Goal: Check status: Check status

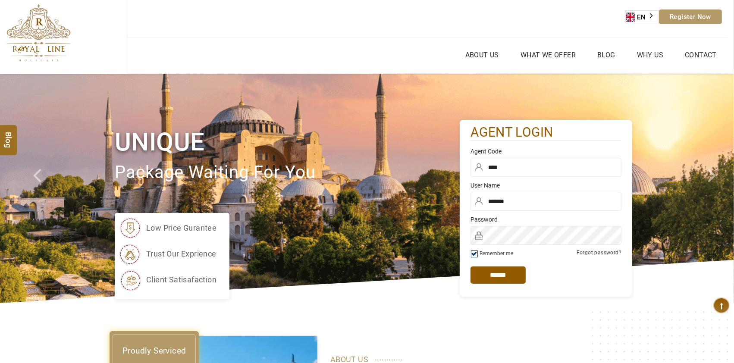
click at [508, 277] on input "*****" at bounding box center [498, 275] width 55 height 17
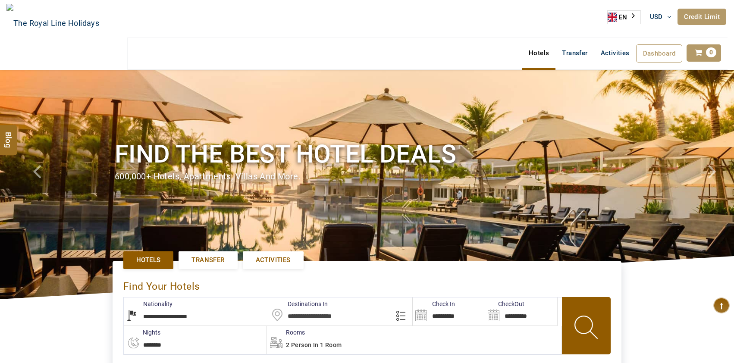
select select "**********"
select select "*"
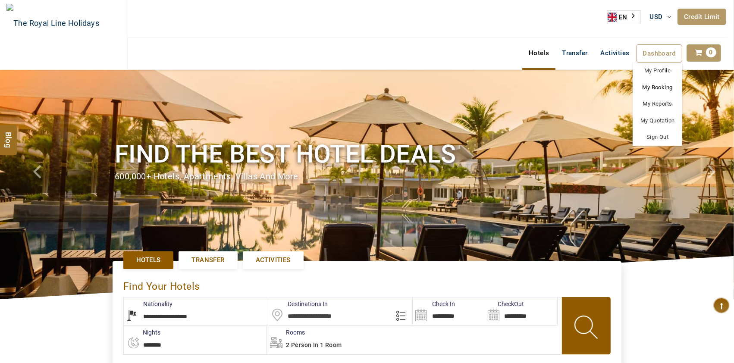
click at [662, 86] on link "My Booking" at bounding box center [658, 87] width 50 height 17
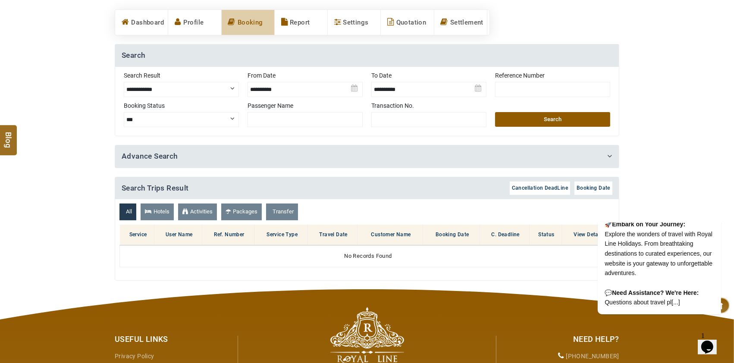
click at [357, 89] on img at bounding box center [305, 86] width 115 height 30
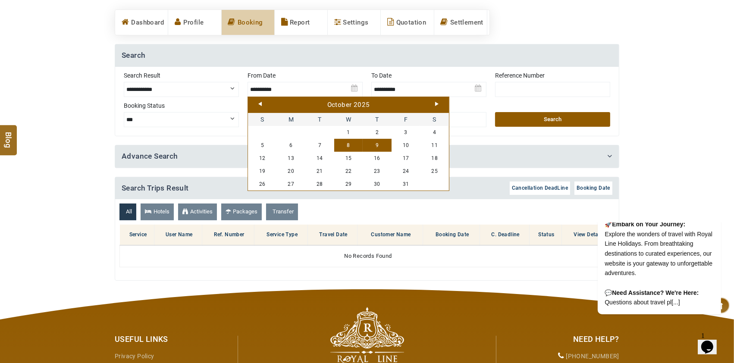
click at [261, 104] on link "Prev" at bounding box center [259, 104] width 3 height 4
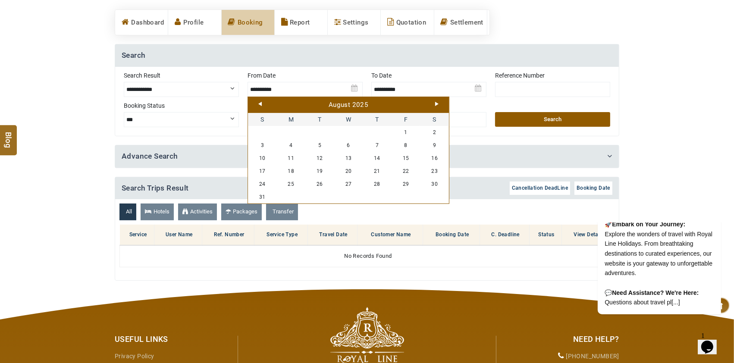
click at [261, 104] on link "Prev" at bounding box center [259, 104] width 3 height 4
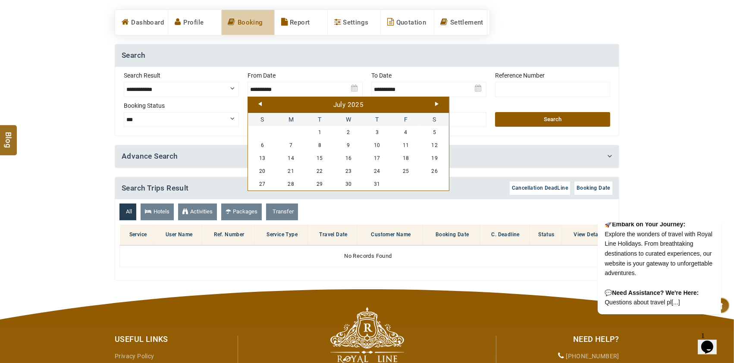
click at [261, 104] on link "Prev" at bounding box center [259, 104] width 3 height 4
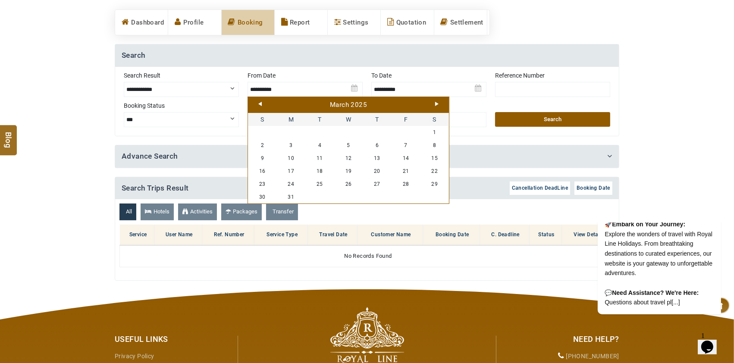
click at [261, 104] on link "Prev" at bounding box center [259, 104] width 3 height 4
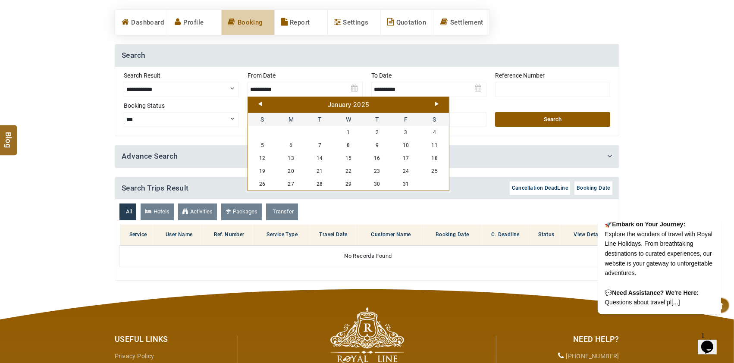
click at [261, 104] on link "Prev" at bounding box center [259, 104] width 3 height 4
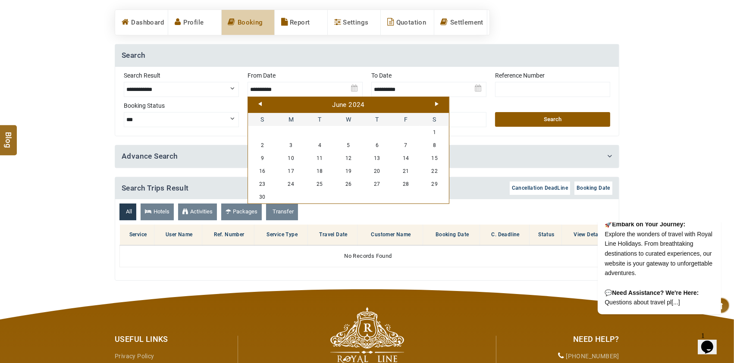
click at [261, 104] on link "Prev" at bounding box center [259, 104] width 3 height 4
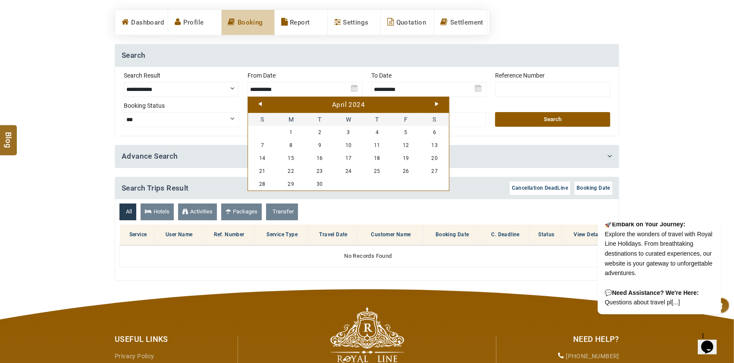
click at [261, 104] on link "Prev" at bounding box center [259, 104] width 3 height 4
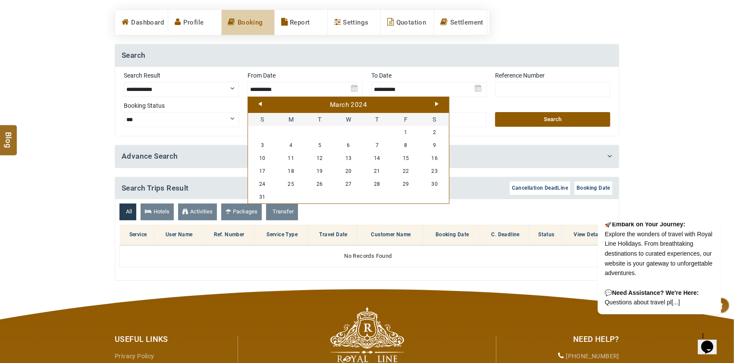
click at [261, 104] on link "Prev" at bounding box center [259, 104] width 3 height 4
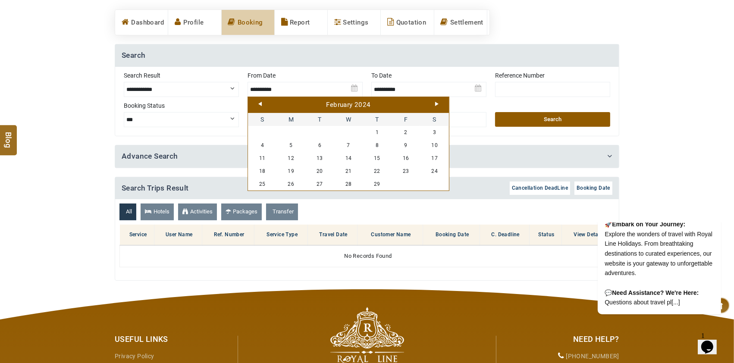
click at [261, 104] on link "Prev" at bounding box center [259, 104] width 3 height 4
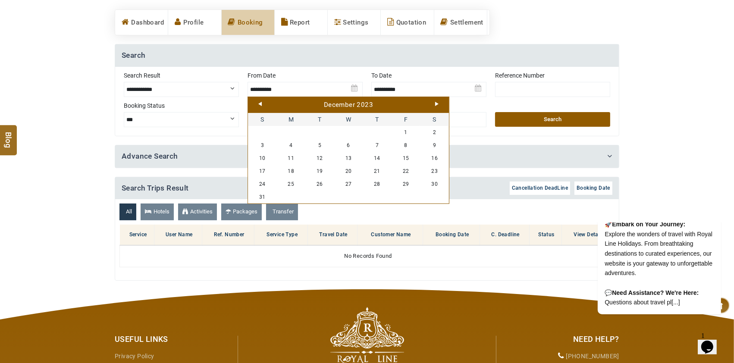
click at [261, 104] on link "Prev" at bounding box center [259, 104] width 3 height 4
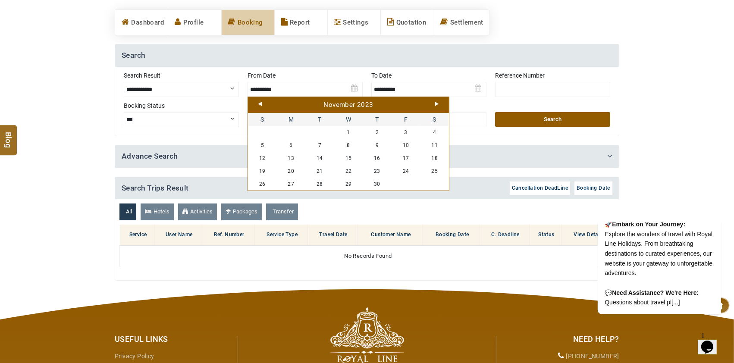
click at [261, 104] on link "Prev" at bounding box center [259, 104] width 3 height 4
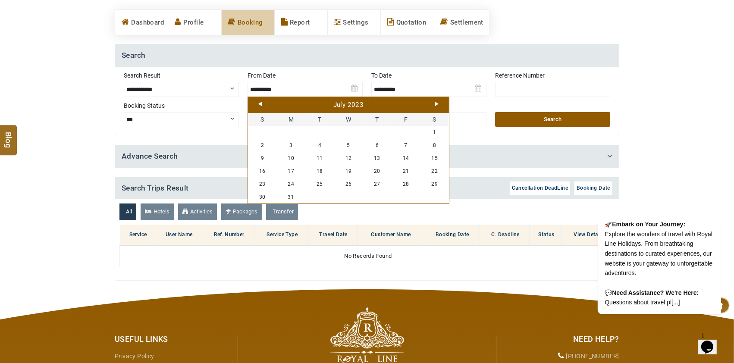
click at [261, 104] on link "Prev" at bounding box center [259, 104] width 3 height 4
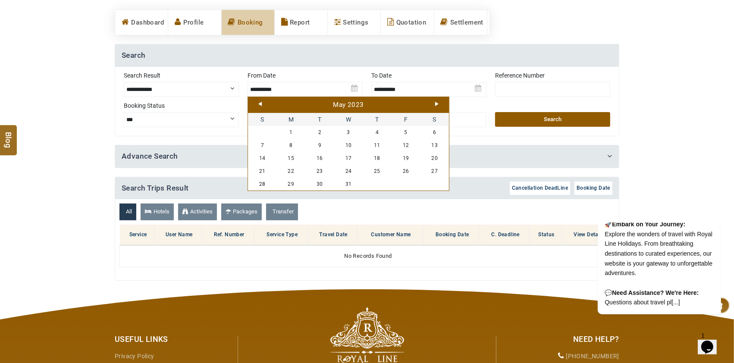
click at [261, 104] on link "Prev" at bounding box center [259, 104] width 3 height 4
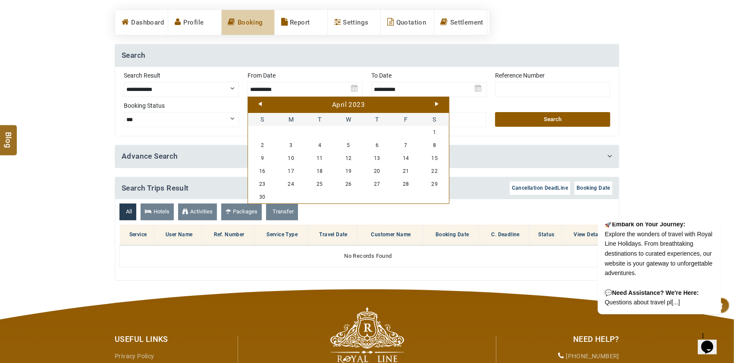
click at [261, 104] on link "Prev" at bounding box center [259, 104] width 3 height 4
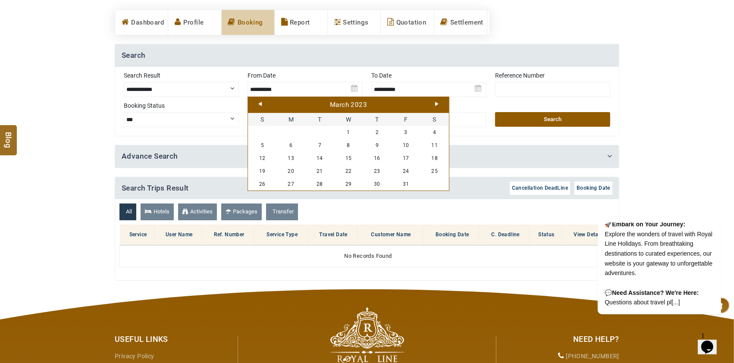
click at [261, 104] on link "Prev" at bounding box center [259, 104] width 3 height 4
click at [268, 133] on link "1" at bounding box center [262, 132] width 29 height 13
type input "**********"
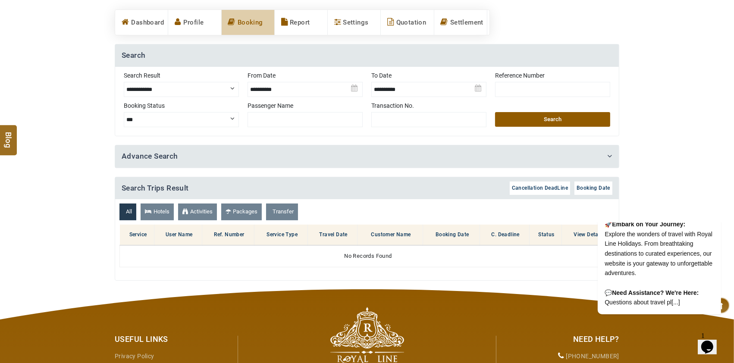
click at [479, 92] on img at bounding box center [429, 86] width 115 height 30
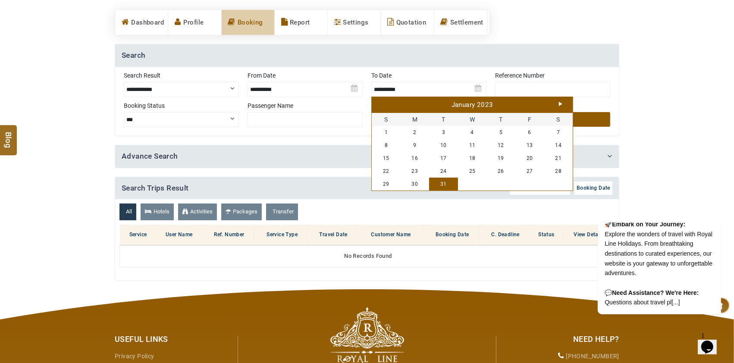
click at [559, 104] on div "January 2023" at bounding box center [472, 105] width 197 height 9
click at [559, 103] on link "Next" at bounding box center [560, 104] width 3 height 4
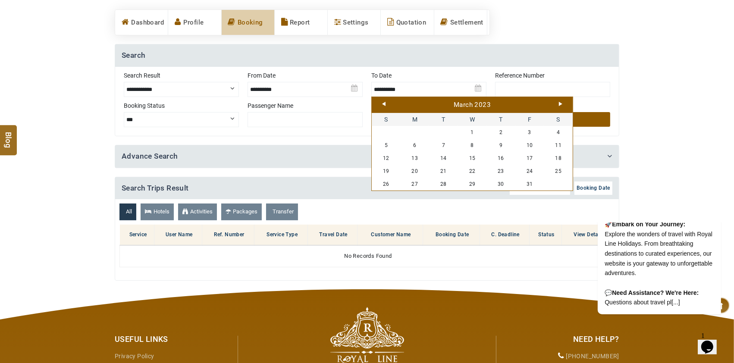
click at [559, 103] on link "Next" at bounding box center [560, 104] width 3 height 4
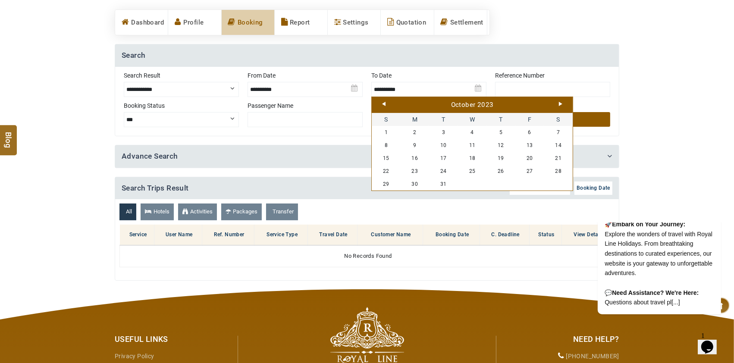
click at [559, 103] on link "Next" at bounding box center [560, 104] width 3 height 4
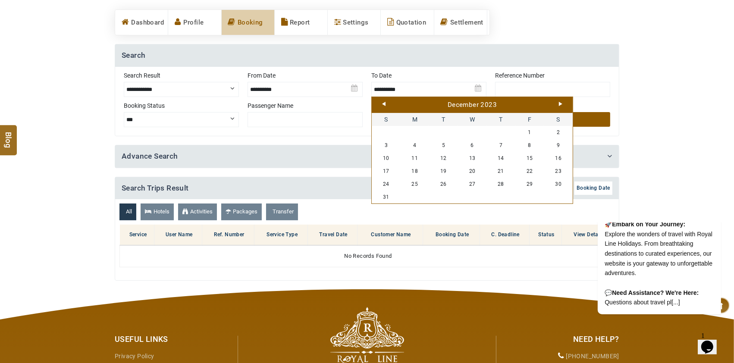
click at [559, 103] on link "Next" at bounding box center [560, 104] width 3 height 4
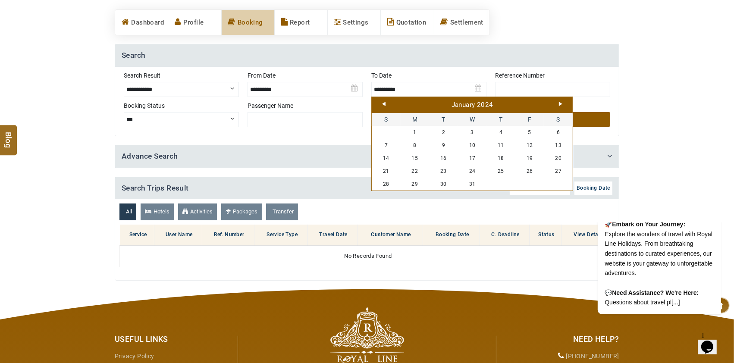
click at [559, 103] on link "Next" at bounding box center [560, 104] width 3 height 4
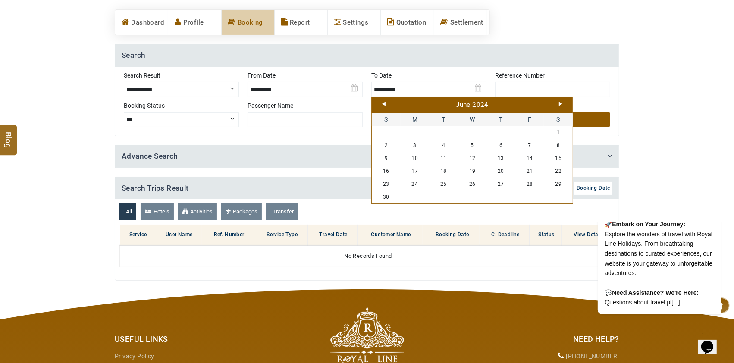
click at [559, 103] on link "Next" at bounding box center [560, 104] width 3 height 4
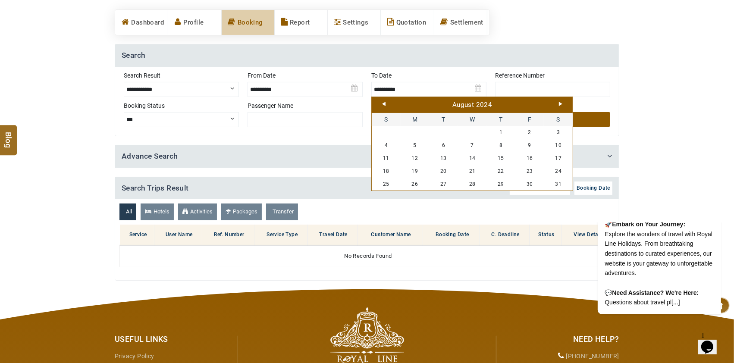
click at [559, 103] on link "Next" at bounding box center [560, 104] width 3 height 4
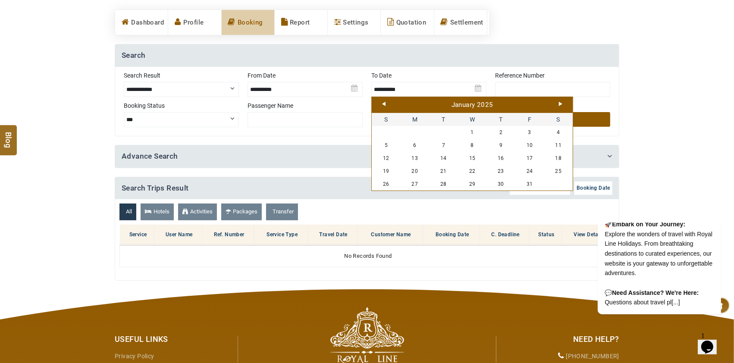
click at [559, 103] on link "Next" at bounding box center [560, 104] width 3 height 4
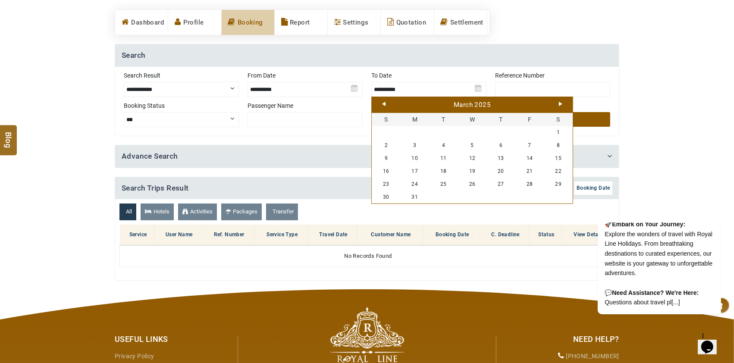
click at [559, 103] on link "Next" at bounding box center [560, 104] width 3 height 4
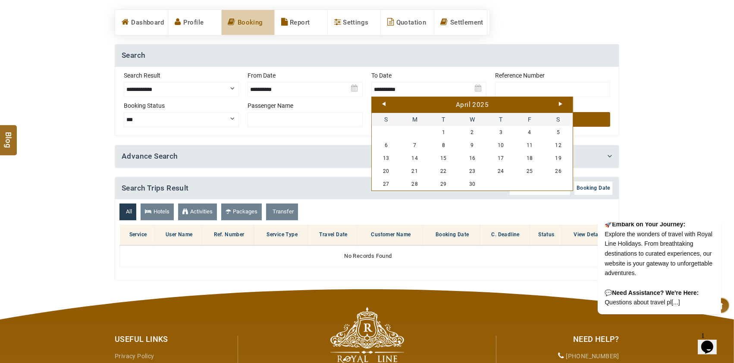
click at [559, 103] on link "Next" at bounding box center [560, 104] width 3 height 4
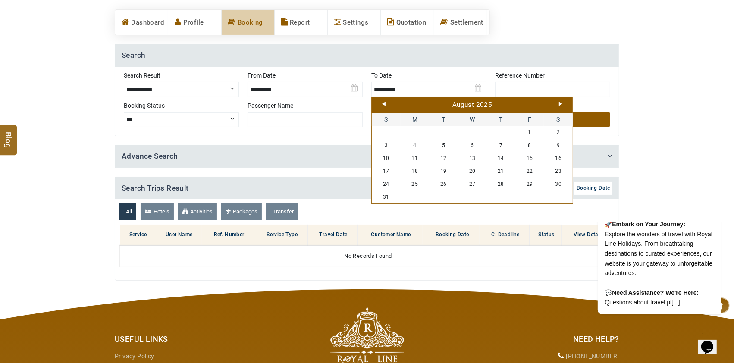
click at [559, 103] on link "Next" at bounding box center [560, 104] width 3 height 4
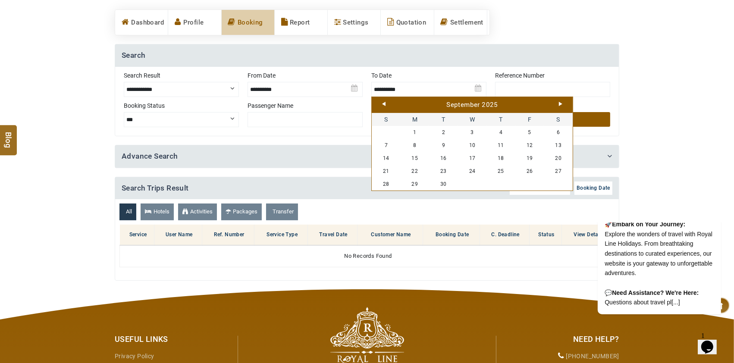
click at [559, 103] on link "Next" at bounding box center [560, 104] width 3 height 4
click at [504, 142] on link "9" at bounding box center [501, 145] width 29 height 13
type input "**********"
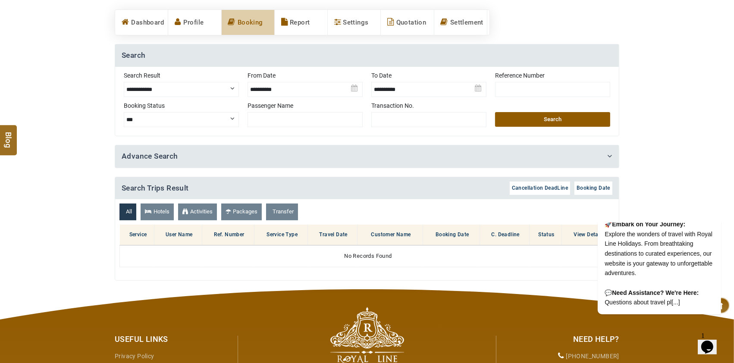
drag, startPoint x: 549, startPoint y: 115, endPoint x: 658, endPoint y: 122, distance: 109.8
click at [549, 115] on button "Search" at bounding box center [552, 119] width 115 height 15
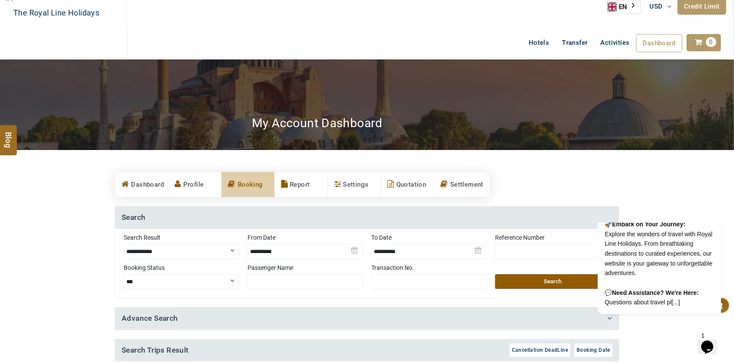
scroll to position [126, 0]
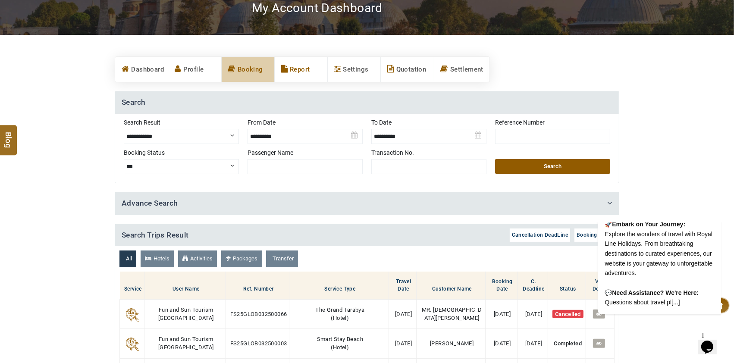
click at [306, 73] on link "Report" at bounding box center [301, 69] width 53 height 25
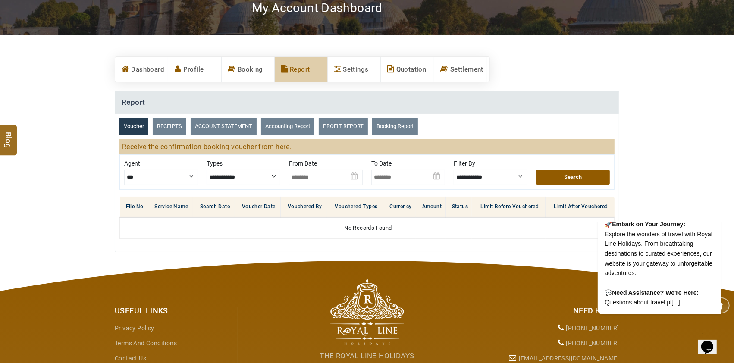
click at [231, 180] on select "**********" at bounding box center [244, 177] width 74 height 15
click at [307, 178] on img at bounding box center [326, 174] width 74 height 30
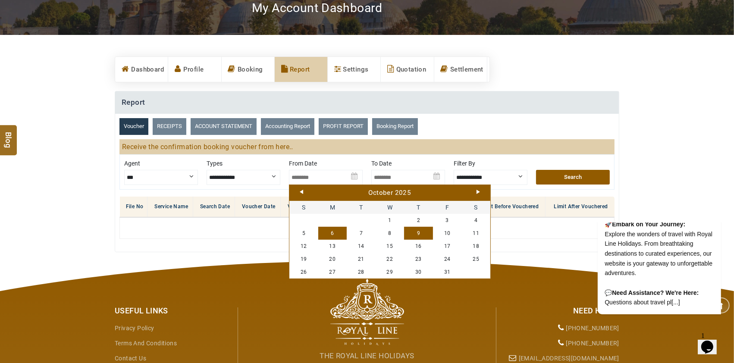
click at [334, 234] on link "6" at bounding box center [332, 233] width 29 height 13
type input "**********"
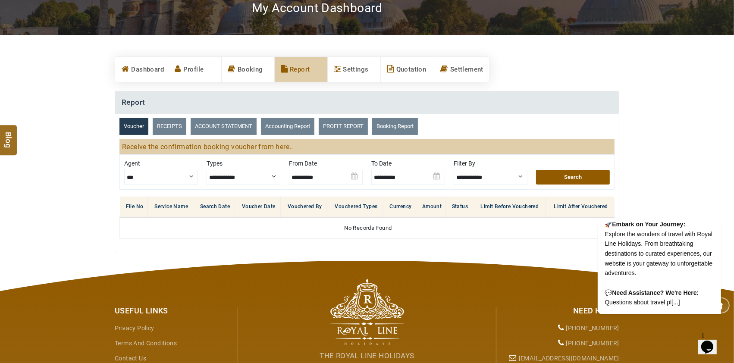
click at [308, 173] on img at bounding box center [326, 174] width 74 height 30
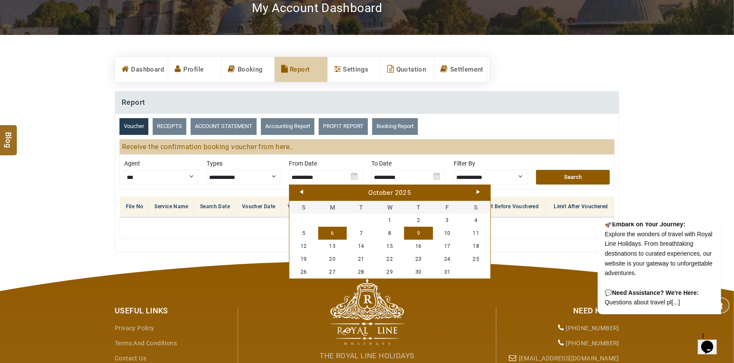
drag, startPoint x: 307, startPoint y: 175, endPoint x: 303, endPoint y: 178, distance: 4.7
click at [301, 177] on img at bounding box center [326, 174] width 74 height 30
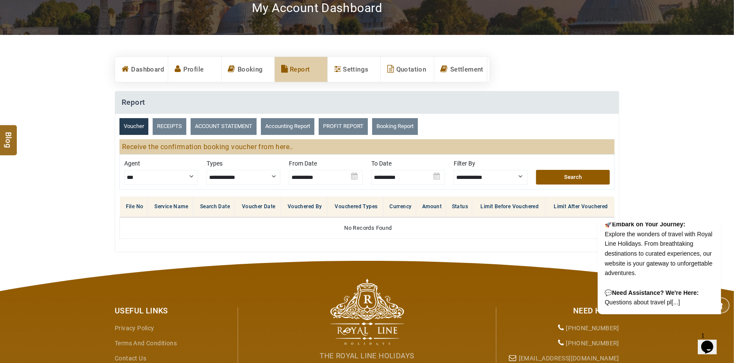
click at [307, 176] on img at bounding box center [326, 174] width 74 height 30
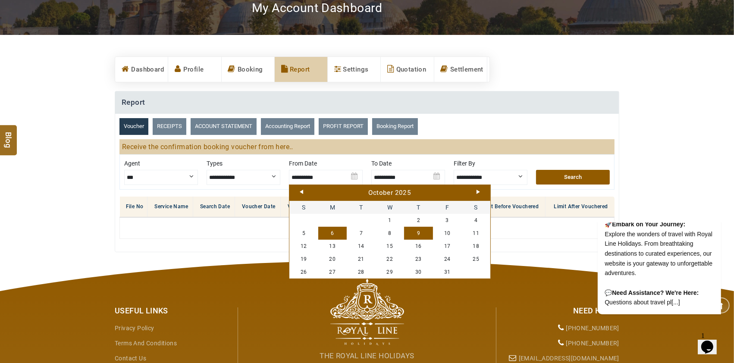
click at [377, 181] on img at bounding box center [409, 174] width 74 height 30
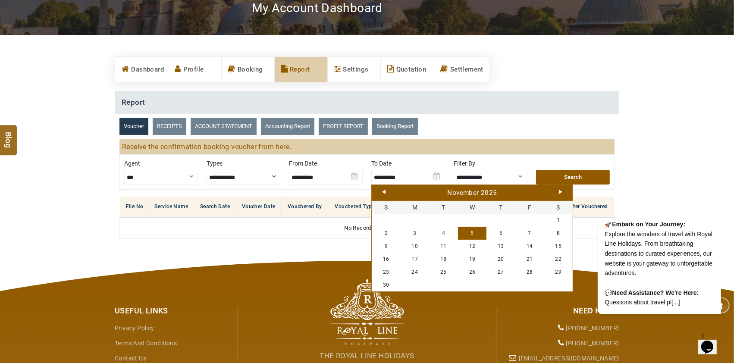
click at [383, 192] on link "Prev" at bounding box center [383, 192] width 3 height 4
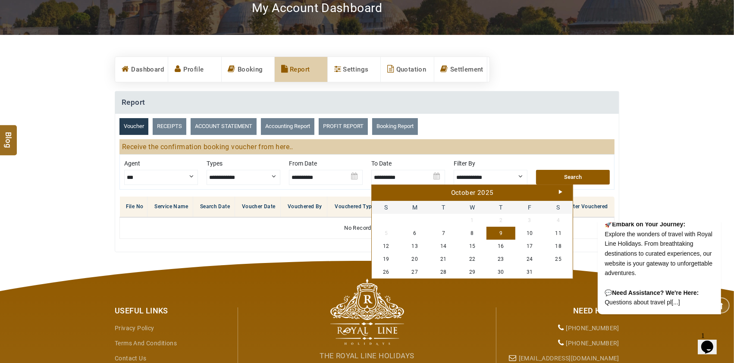
click at [504, 233] on link "9" at bounding box center [501, 233] width 29 height 13
type input "**********"
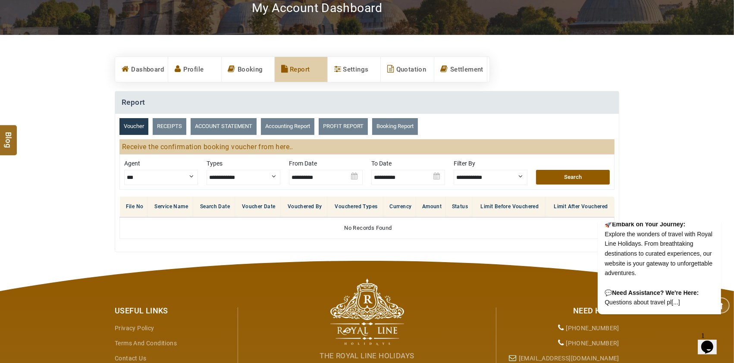
click at [331, 177] on img at bounding box center [326, 174] width 74 height 30
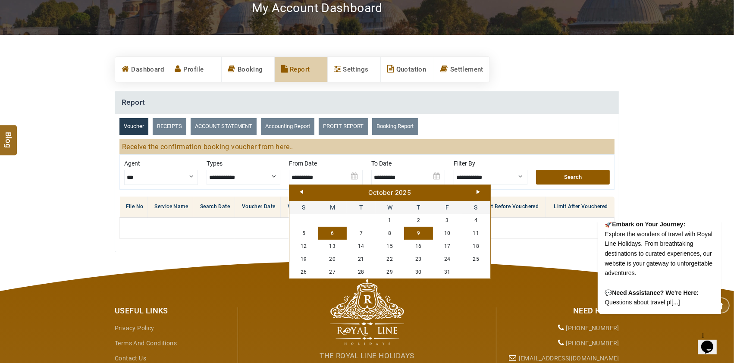
click at [304, 190] on div "October 2025" at bounding box center [390, 193] width 197 height 9
click at [302, 191] on link "Prev" at bounding box center [301, 192] width 3 height 4
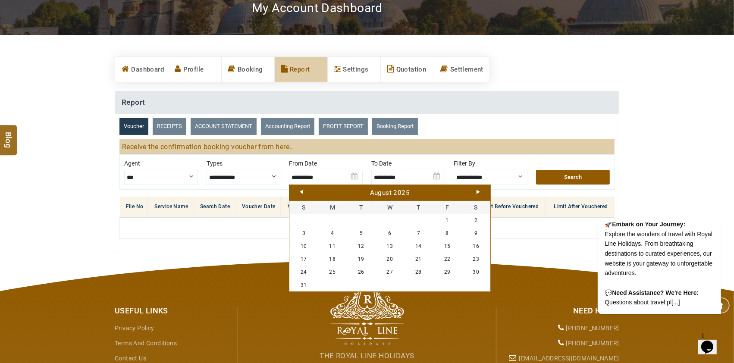
click at [302, 191] on link "Prev" at bounding box center [301, 192] width 3 height 4
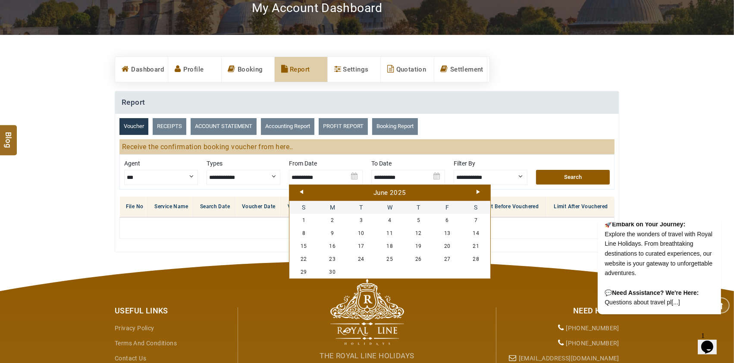
click at [302, 191] on link "Prev" at bounding box center [301, 192] width 3 height 4
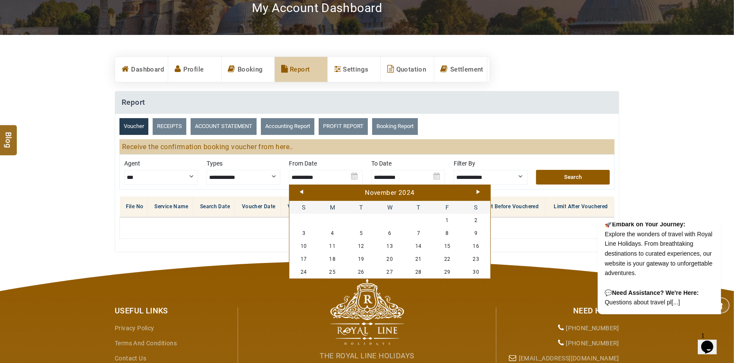
click at [302, 191] on link "Prev" at bounding box center [301, 192] width 3 height 4
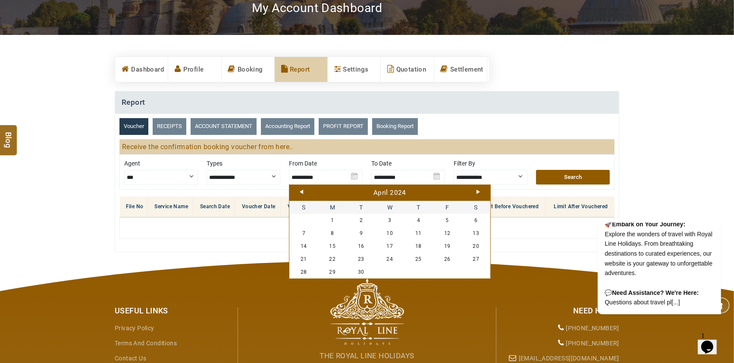
click at [302, 191] on link "Prev" at bounding box center [301, 192] width 3 height 4
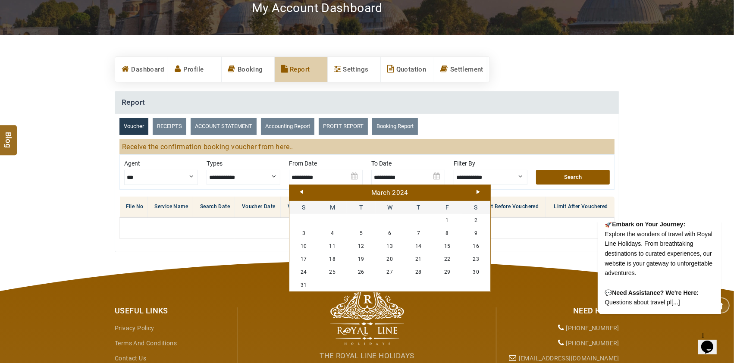
click at [302, 191] on link "Prev" at bounding box center [301, 192] width 3 height 4
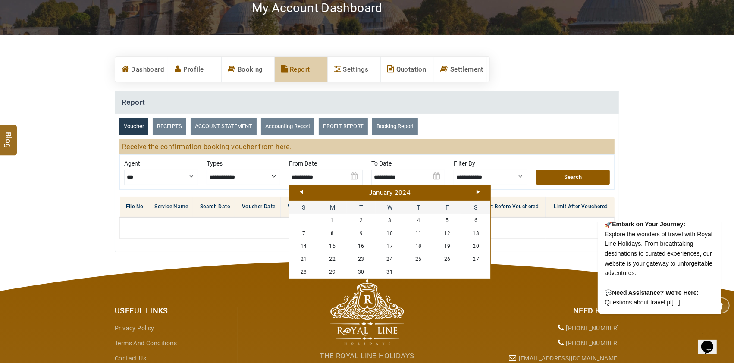
click at [302, 191] on link "Prev" at bounding box center [301, 192] width 3 height 4
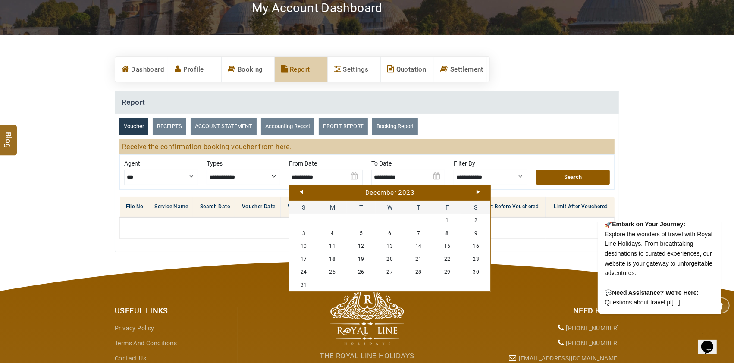
click at [302, 191] on link "Prev" at bounding box center [301, 192] width 3 height 4
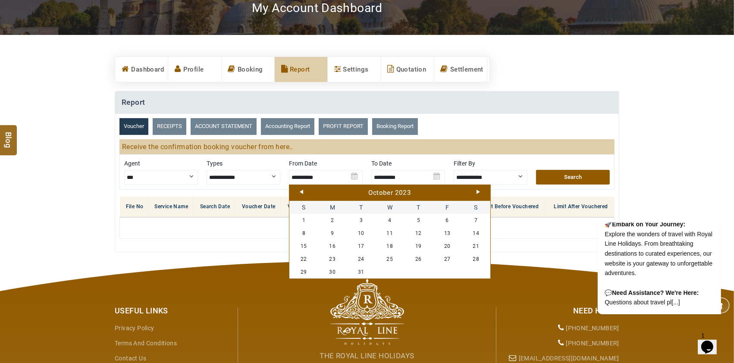
click at [302, 191] on link "Prev" at bounding box center [301, 192] width 3 height 4
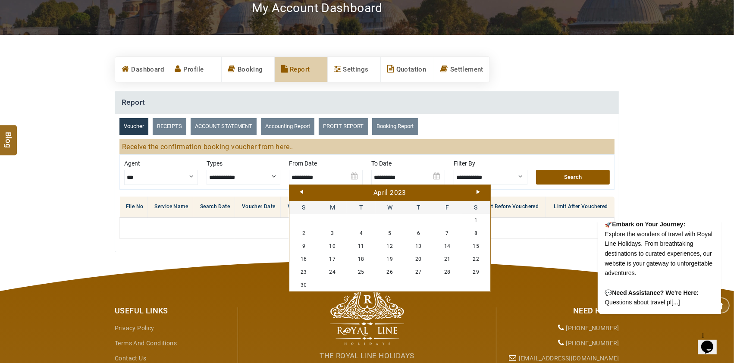
click at [302, 191] on link "Prev" at bounding box center [301, 192] width 3 height 4
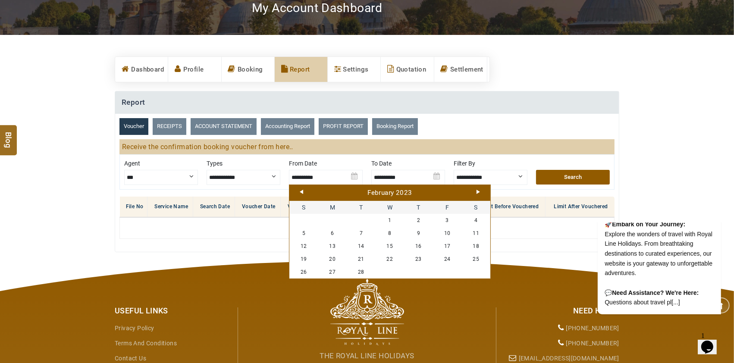
click at [302, 191] on link "Prev" at bounding box center [301, 192] width 3 height 4
click at [306, 219] on link "1" at bounding box center [304, 220] width 29 height 13
type input "**********"
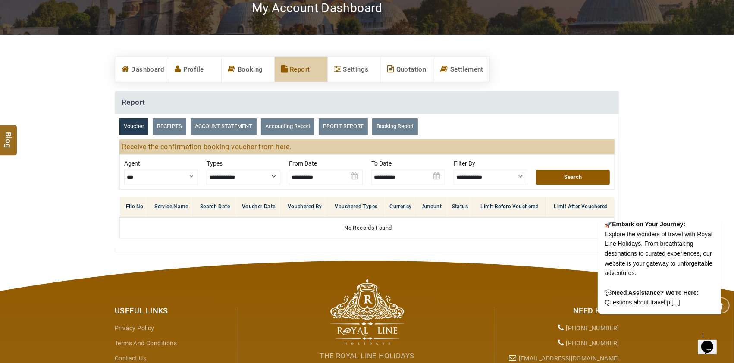
click at [438, 175] on img at bounding box center [409, 174] width 74 height 30
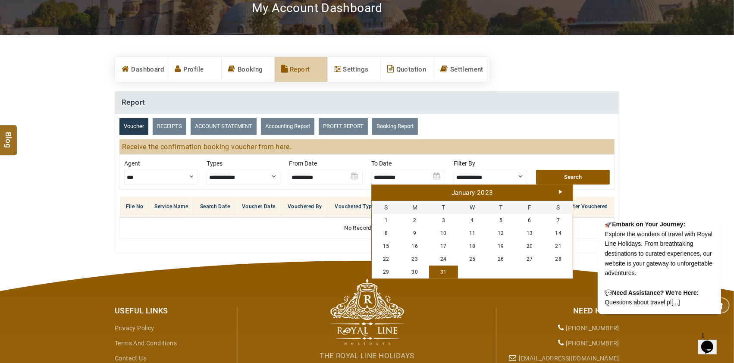
click at [561, 192] on link "Next" at bounding box center [560, 192] width 3 height 4
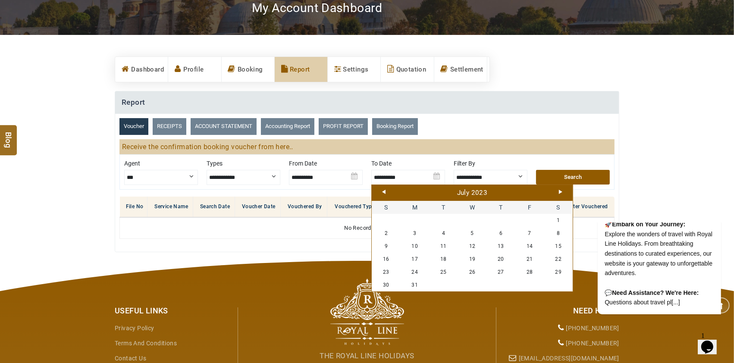
click at [561, 192] on link "Next" at bounding box center [560, 192] width 3 height 4
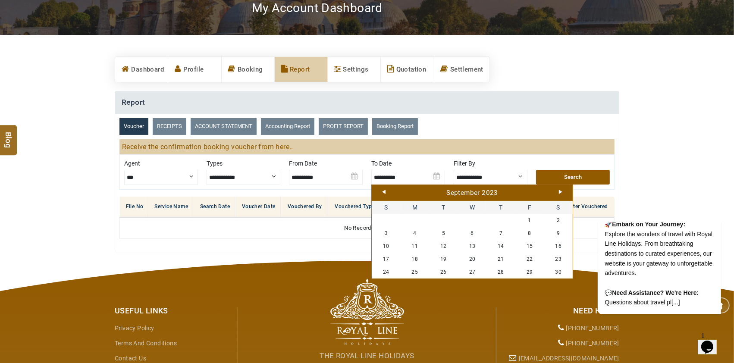
click at [561, 192] on link "Next" at bounding box center [560, 192] width 3 height 4
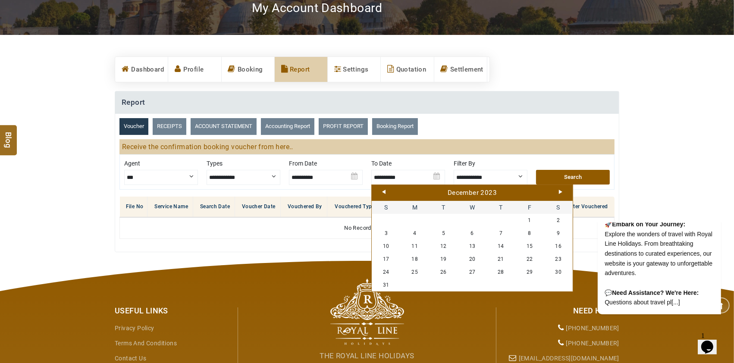
click at [561, 192] on link "Next" at bounding box center [560, 192] width 3 height 4
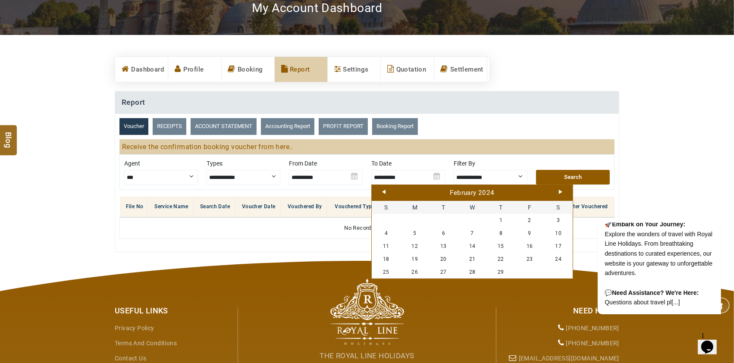
click at [561, 192] on link "Next" at bounding box center [560, 192] width 3 height 4
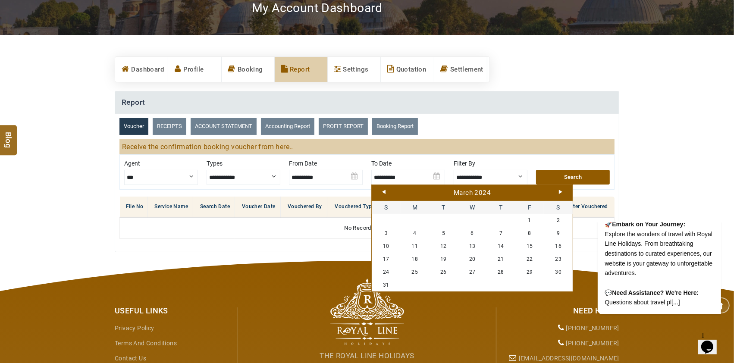
click at [561, 192] on link "Next" at bounding box center [560, 192] width 3 height 4
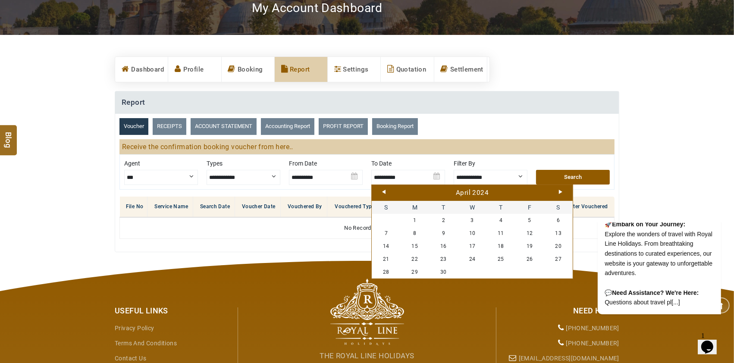
click at [561, 192] on link "Next" at bounding box center [560, 192] width 3 height 4
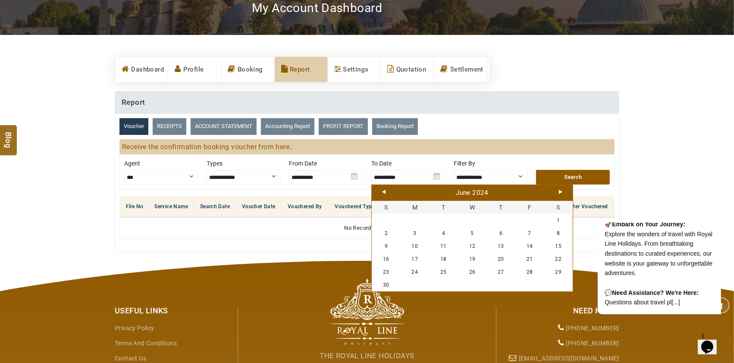
click at [561, 192] on link "Next" at bounding box center [560, 192] width 3 height 4
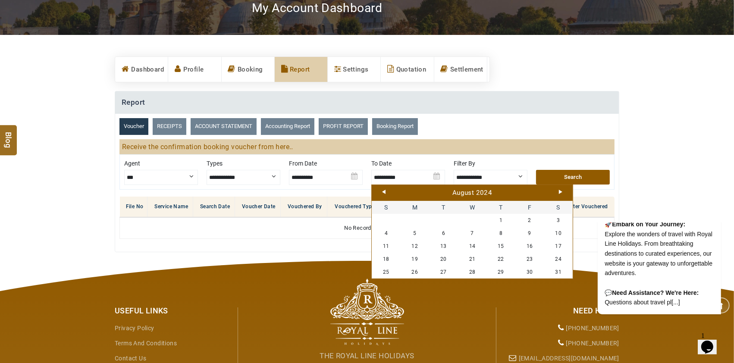
click at [561, 192] on link "Next" at bounding box center [560, 192] width 3 height 4
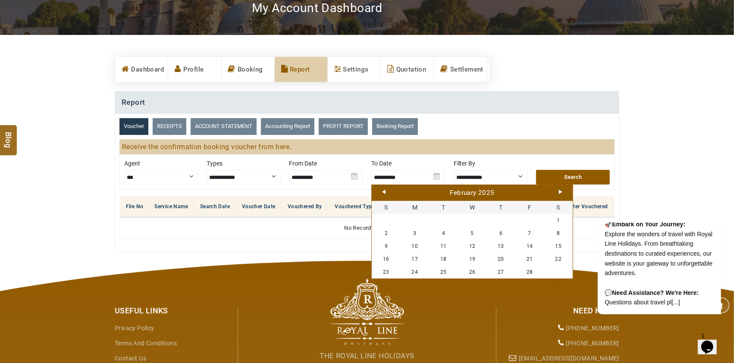
click at [561, 192] on link "Next" at bounding box center [560, 192] width 3 height 4
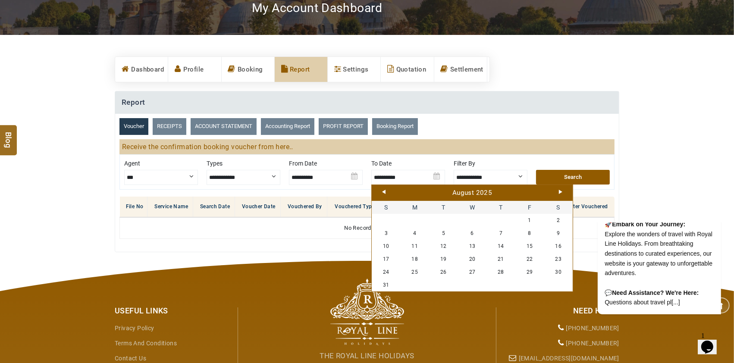
click at [561, 192] on link "Next" at bounding box center [560, 192] width 3 height 4
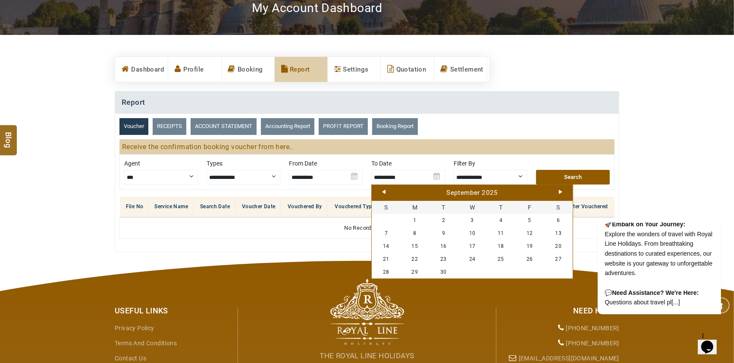
click at [561, 192] on link "Next" at bounding box center [560, 192] width 3 height 4
click at [511, 233] on link "9" at bounding box center [501, 233] width 29 height 13
type input "**********"
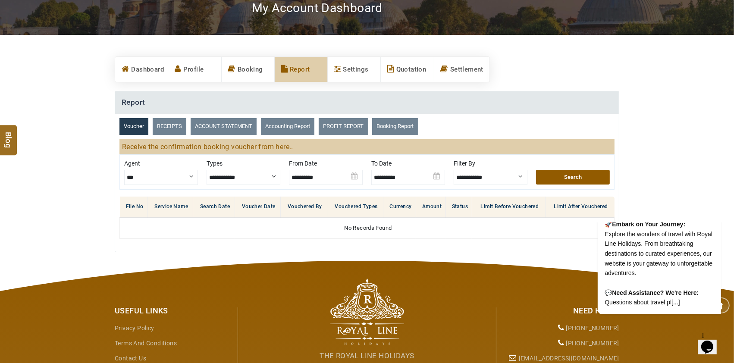
click at [509, 180] on select "**********" at bounding box center [491, 177] width 74 height 15
click at [579, 180] on button "Search" at bounding box center [573, 177] width 74 height 15
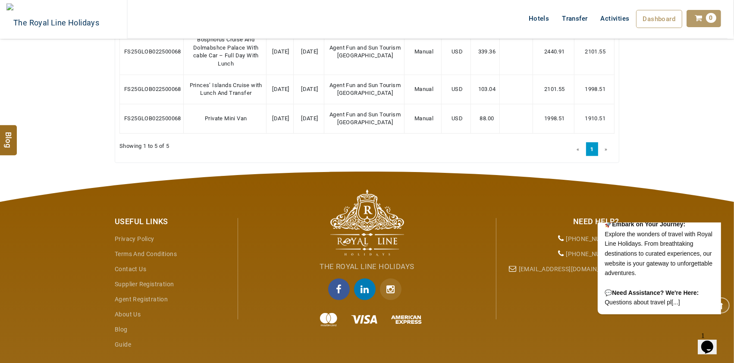
scroll to position [322, 0]
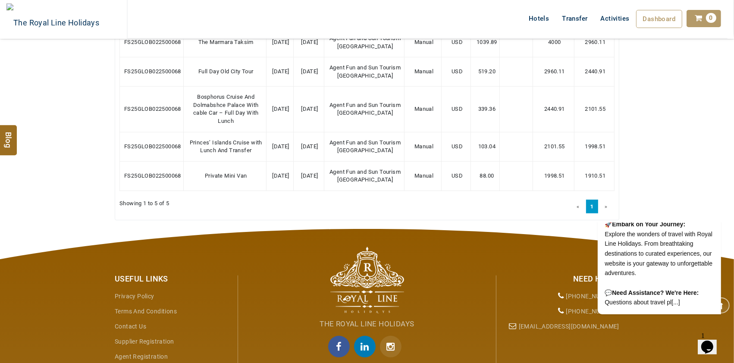
click at [684, 196] on section "**********" at bounding box center [367, 44] width 734 height 369
click at [673, 241] on span "🌟 Welcome to Royal Line Holidays! 🌟 Hello Traveler! We're delighted to have you…" at bounding box center [659, 218] width 108 height 173
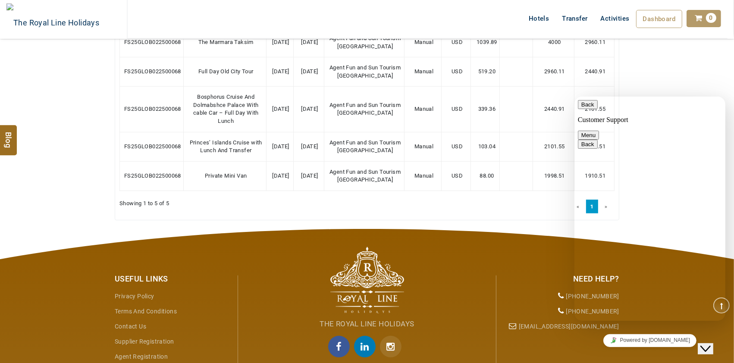
scroll to position [113, 0]
click at [599, 130] on button "Menu" at bounding box center [588, 134] width 21 height 9
click at [664, 116] on p "Customer Support" at bounding box center [650, 120] width 144 height 8
click at [589, 109] on button "Back" at bounding box center [588, 104] width 20 height 9
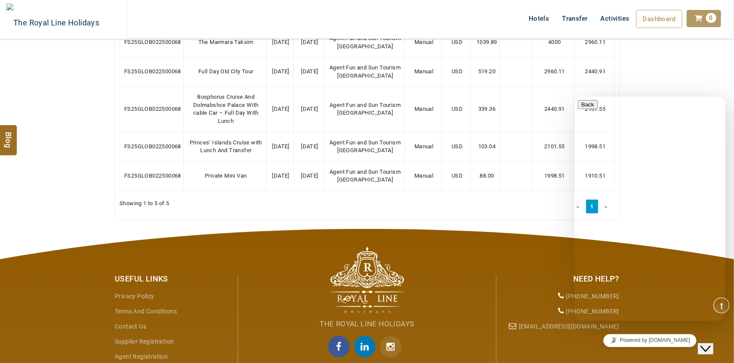
click at [560, 229] on div "**********" at bounding box center [367, 61] width 505 height 335
click at [649, 340] on div "We are live and ready to chat with you now. Say something to start a live chat.…" at bounding box center [650, 362] width 144 height 45
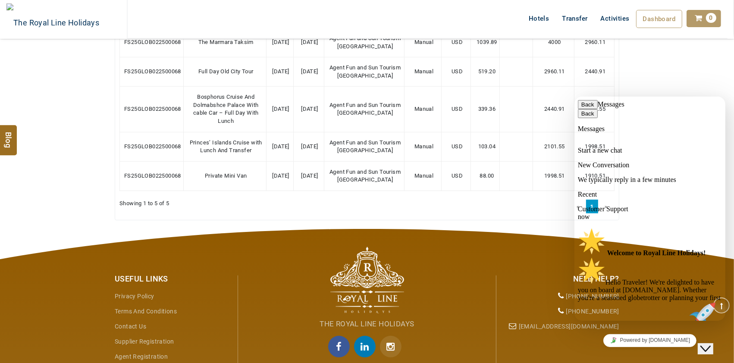
click at [594, 107] on span "Back" at bounding box center [594, 104] width 0 height 6
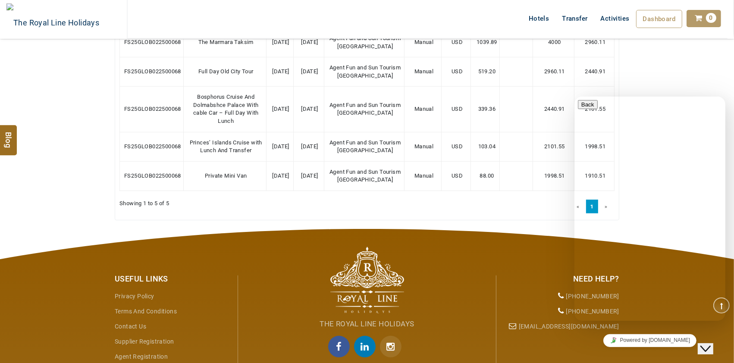
click at [684, 100] on div at bounding box center [650, 100] width 144 height 0
click at [685, 86] on section "**********" at bounding box center [367, 44] width 734 height 369
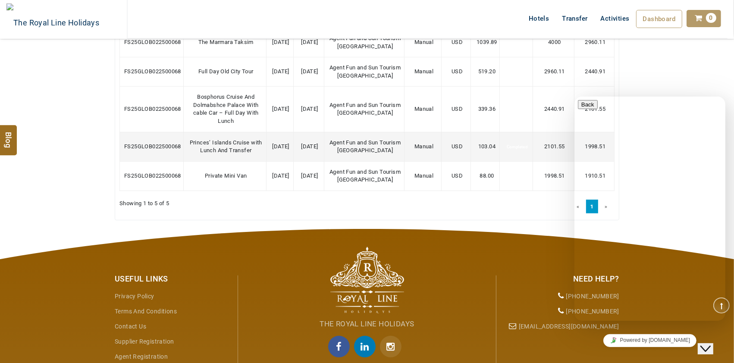
click at [523, 161] on td "Completed" at bounding box center [516, 146] width 33 height 29
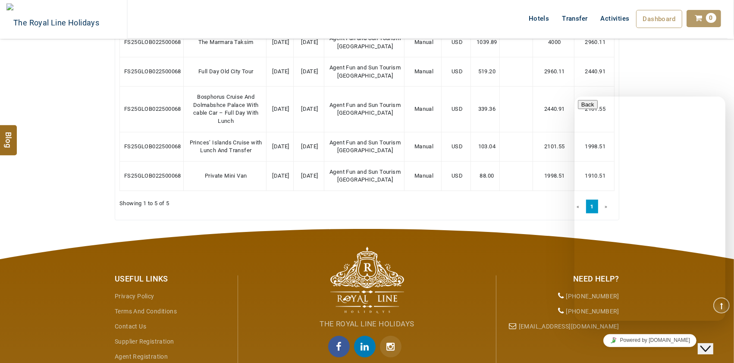
click at [711, 346] on icon "Chat widget" at bounding box center [705, 349] width 10 height 6
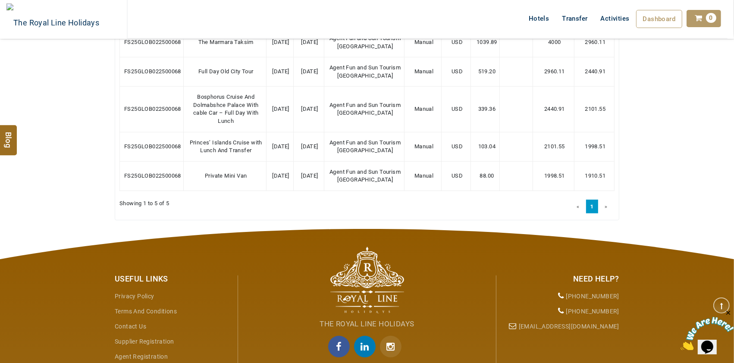
click at [728, 313] on icon "Close" at bounding box center [728, 313] width 8 height 8
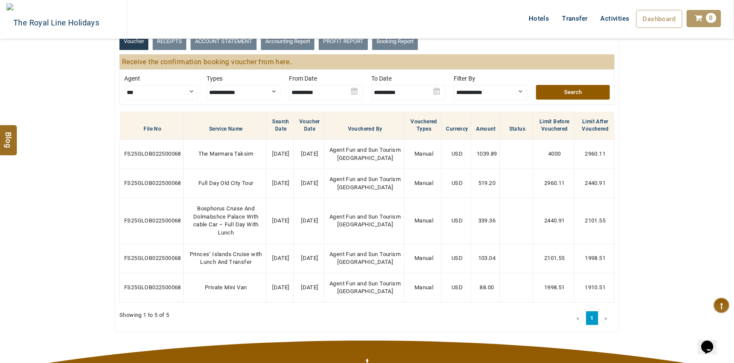
scroll to position [207, 0]
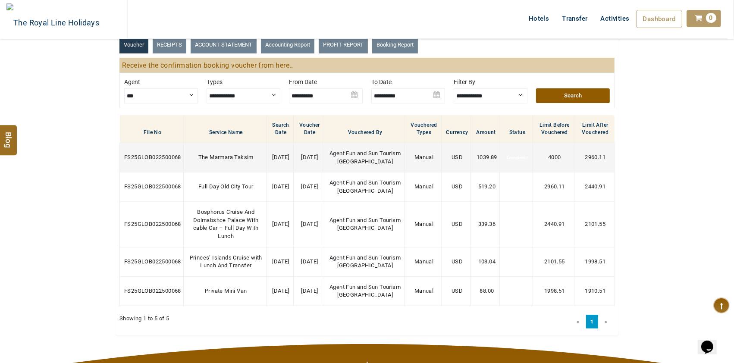
click at [150, 161] on span "FS25GLOB022500068" at bounding box center [152, 157] width 57 height 6
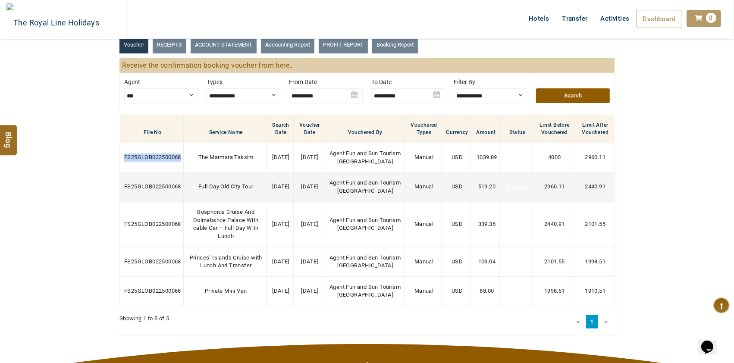
copy span "FS25GLOB022500068"
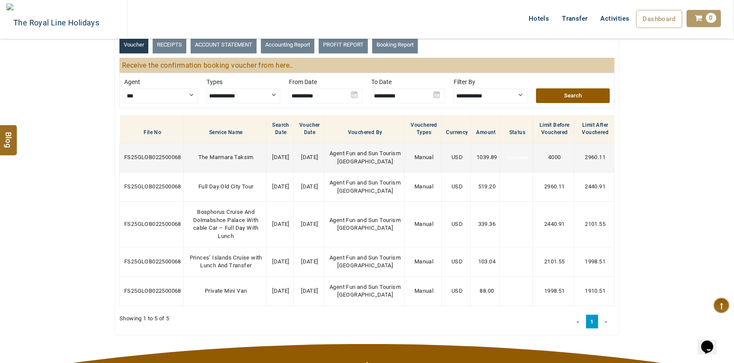
click at [484, 161] on span "1039.89" at bounding box center [487, 157] width 21 height 6
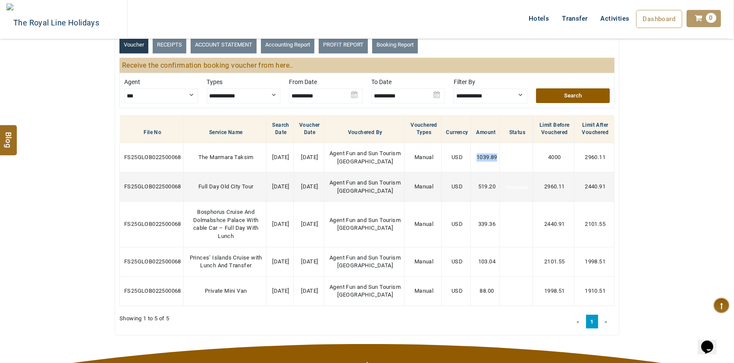
copy span "1039.89"
click at [160, 193] on td "FS25GLOB022500068" at bounding box center [152, 187] width 64 height 29
copy span "FS25GLOB022500068"
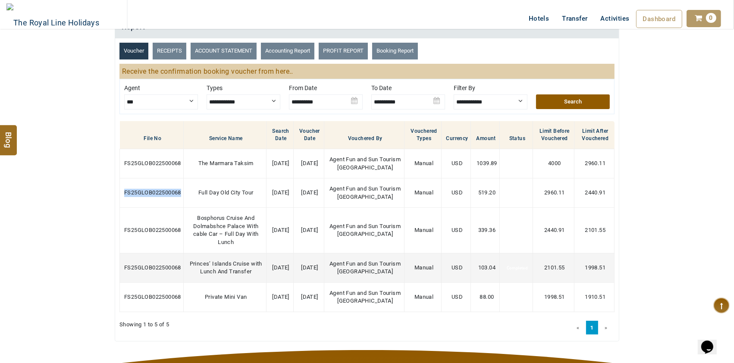
scroll to position [150, 0]
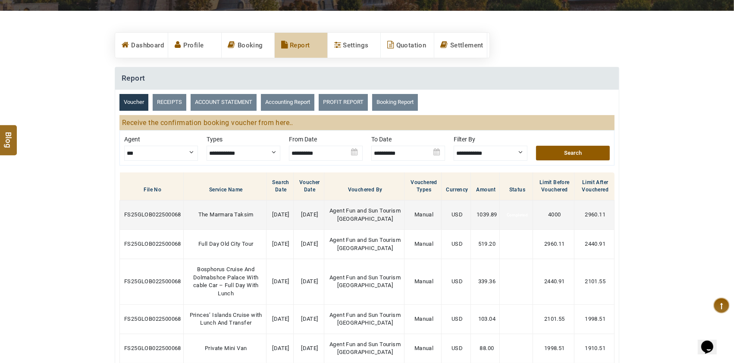
click at [175, 218] on span "FS25GLOB022500068" at bounding box center [152, 214] width 57 height 6
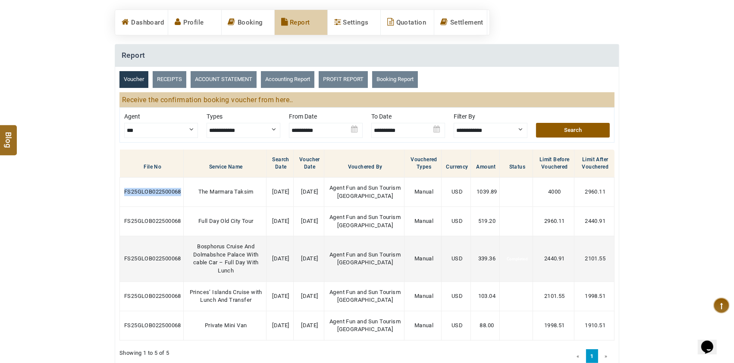
scroll to position [207, 0]
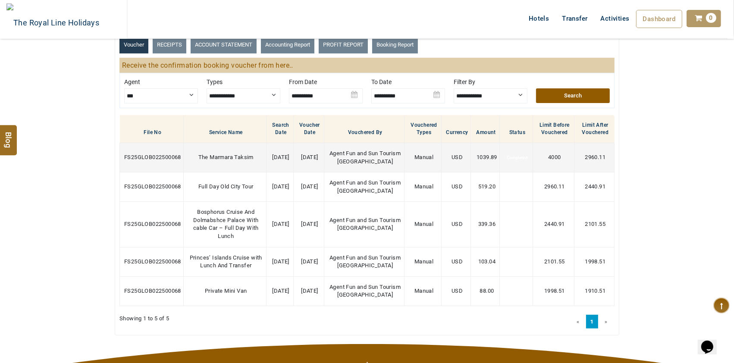
click at [480, 160] on span "1039.89" at bounding box center [487, 157] width 21 height 6
copy span "1039.89"
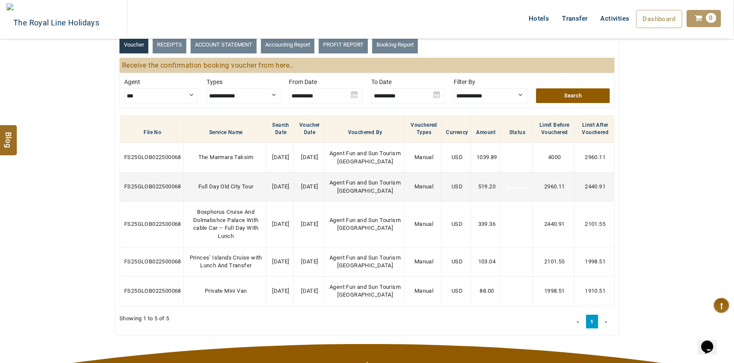
click at [479, 190] on span "519.20" at bounding box center [487, 186] width 17 height 6
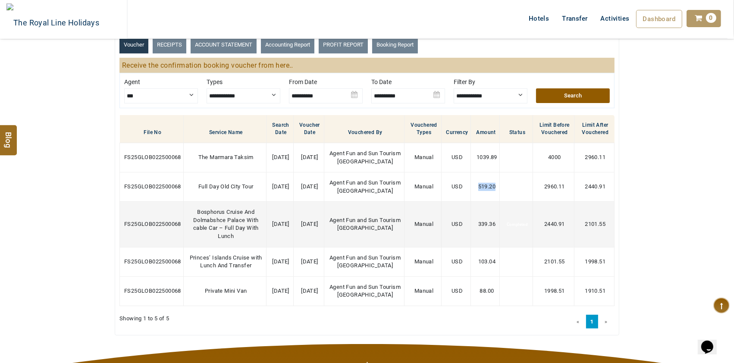
copy span "519.20"
click at [483, 227] on span "339.36" at bounding box center [487, 224] width 17 height 6
copy span "339.36"
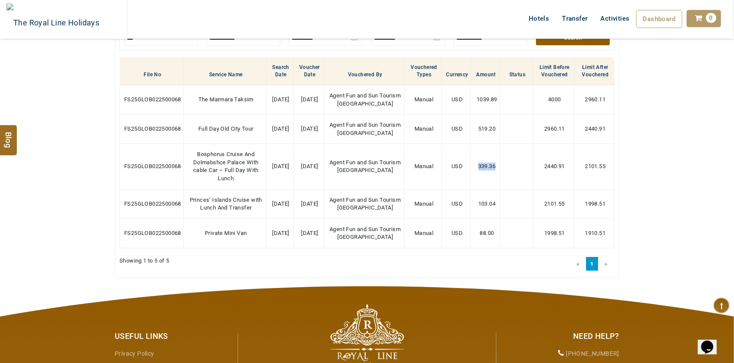
click at [608, 271] on link "»" at bounding box center [606, 264] width 11 height 14
click at [579, 271] on link "«" at bounding box center [578, 264] width 11 height 14
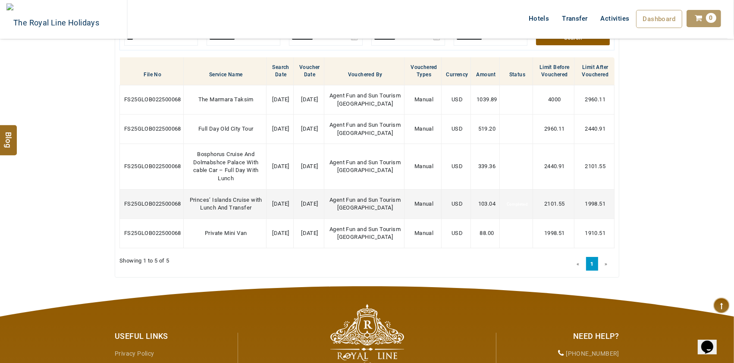
click at [489, 207] on span "103.04" at bounding box center [487, 204] width 17 height 6
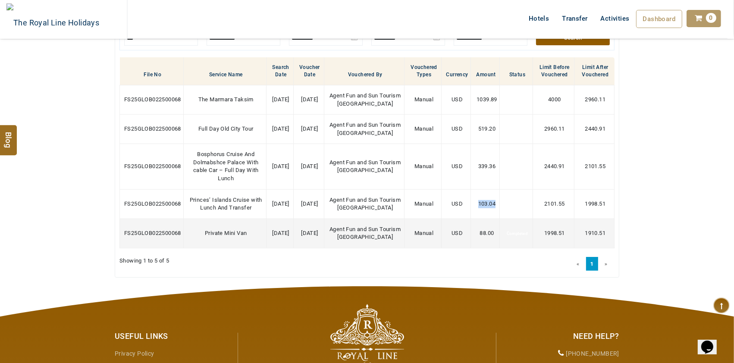
copy span "103.04"
click at [487, 236] on span "88.00" at bounding box center [487, 233] width 14 height 6
copy span "88.00"
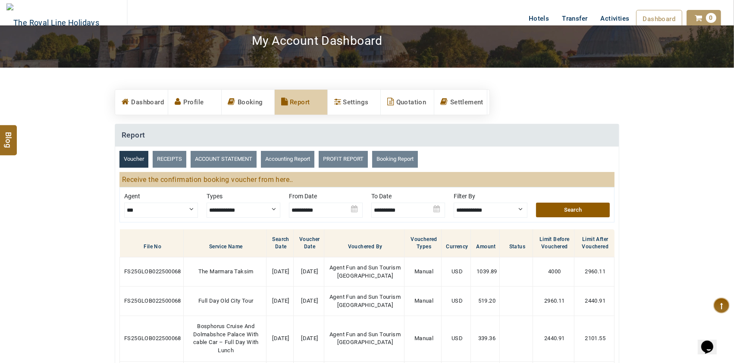
scroll to position [92, 0]
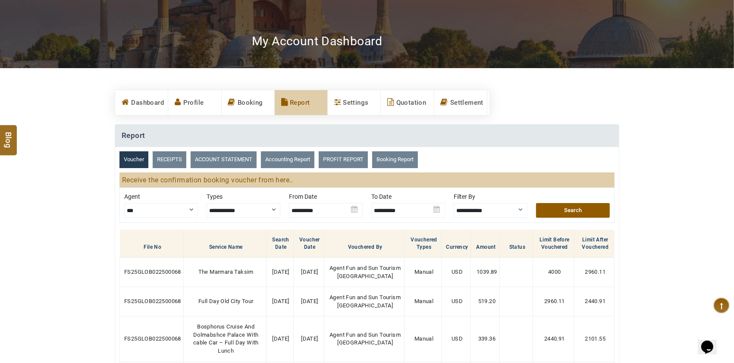
click at [211, 156] on link "ACCOUNT STATEMENT" at bounding box center [224, 159] width 66 height 17
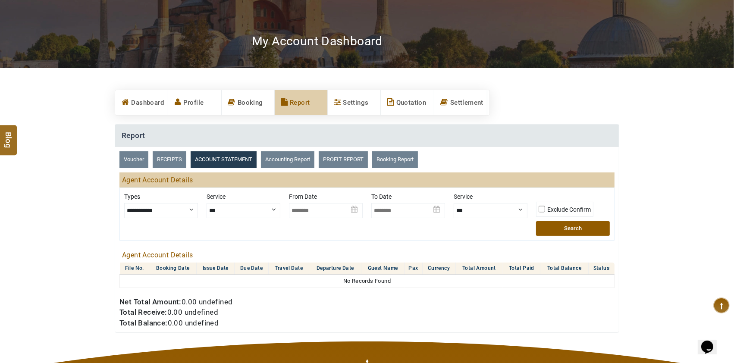
click at [356, 212] on img at bounding box center [326, 207] width 74 height 30
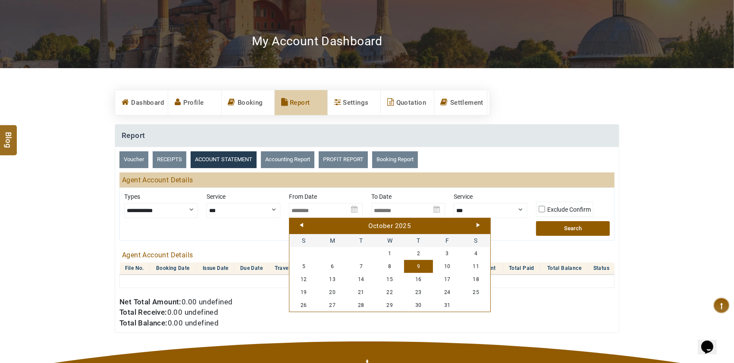
click at [304, 225] on div "October 2025" at bounding box center [390, 226] width 197 height 9
click at [302, 225] on link "Prev" at bounding box center [301, 225] width 3 height 4
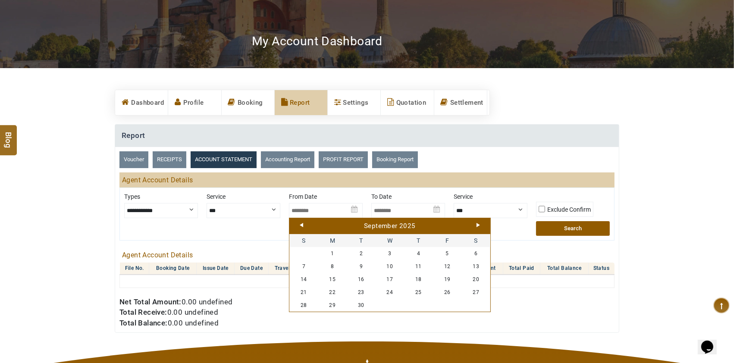
click at [302, 225] on link "Prev" at bounding box center [301, 225] width 3 height 4
click at [301, 225] on link "Prev" at bounding box center [301, 225] width 3 height 4
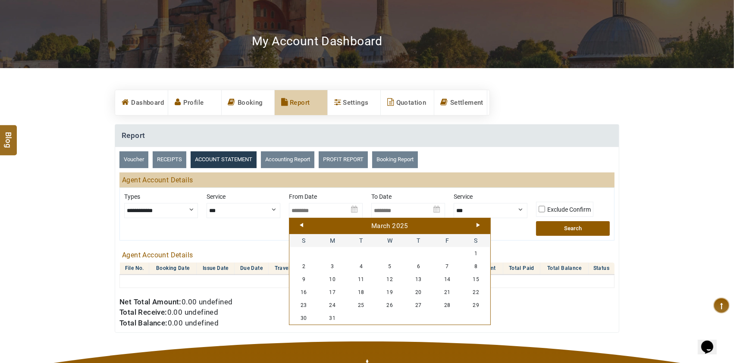
click at [301, 225] on link "Prev" at bounding box center [301, 225] width 3 height 4
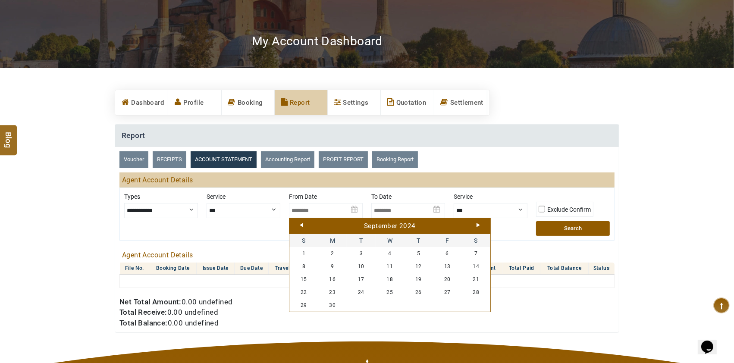
click at [301, 225] on link "Prev" at bounding box center [301, 225] width 3 height 4
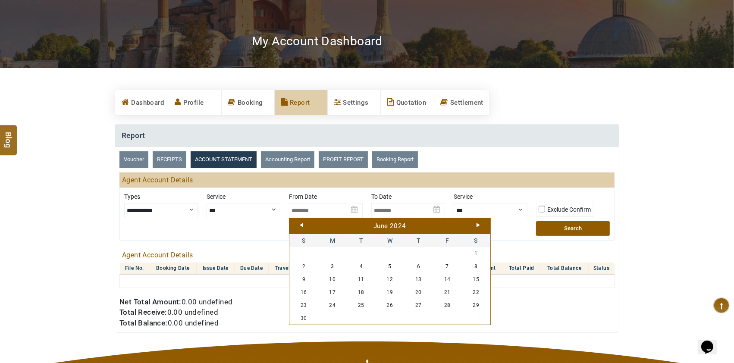
click at [301, 225] on link "Prev" at bounding box center [301, 225] width 3 height 4
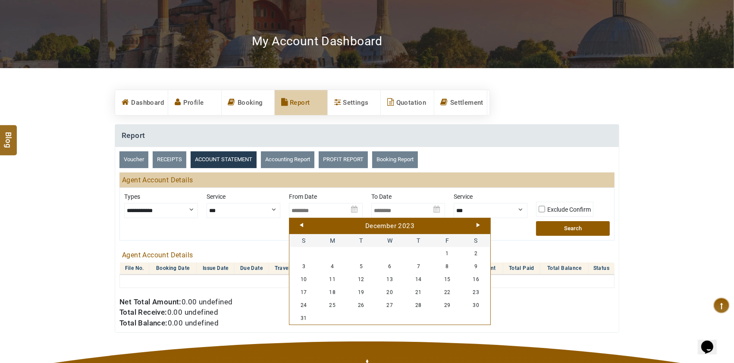
click at [479, 225] on link "Next" at bounding box center [478, 225] width 3 height 4
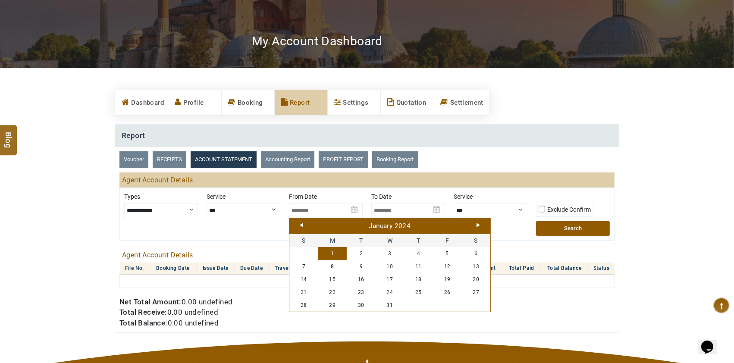
click at [329, 257] on link "1" at bounding box center [332, 253] width 29 height 13
type input "**********"
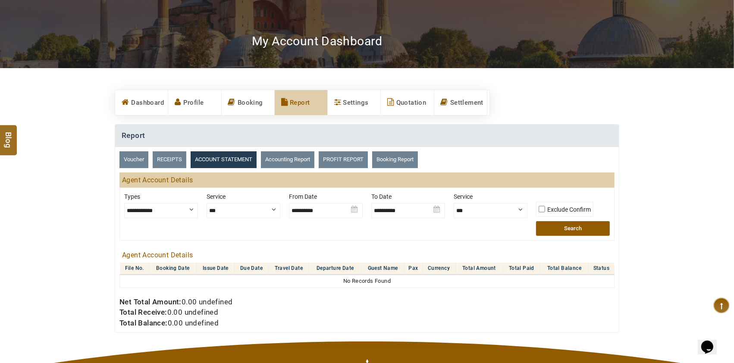
click at [442, 206] on img at bounding box center [409, 207] width 74 height 30
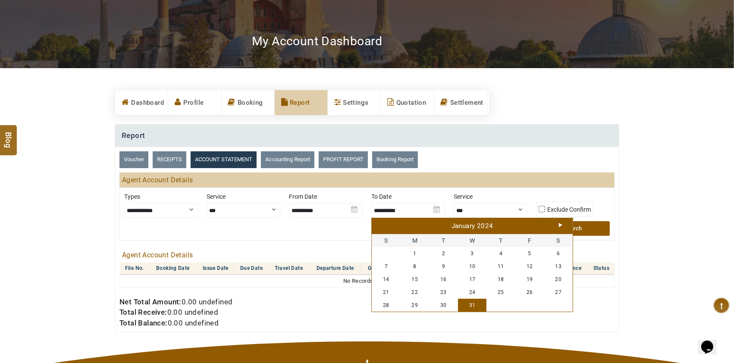
click at [561, 224] on link "Next" at bounding box center [560, 225] width 3 height 4
click at [561, 223] on link "Next" at bounding box center [560, 225] width 3 height 4
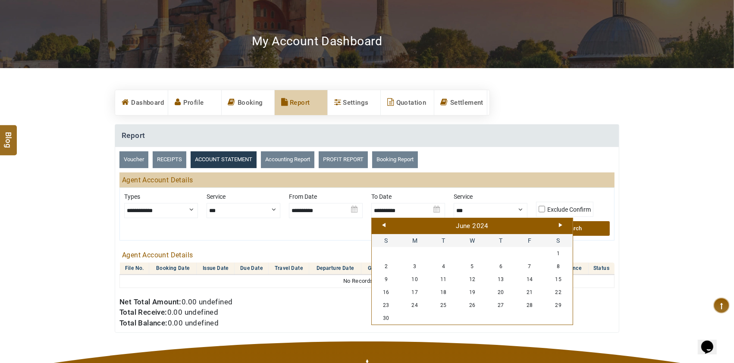
click at [561, 223] on link "Next" at bounding box center [560, 225] width 3 height 4
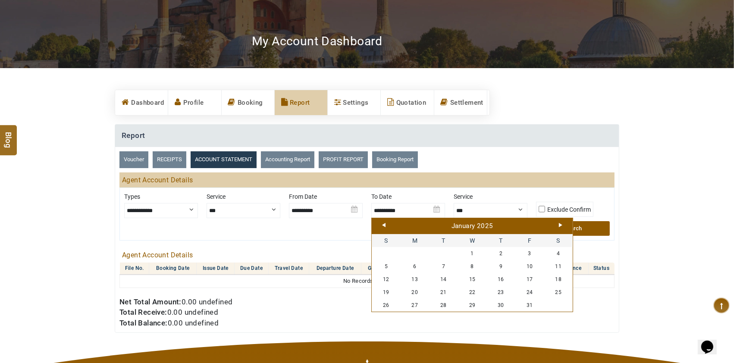
click at [561, 223] on link "Next" at bounding box center [560, 225] width 3 height 4
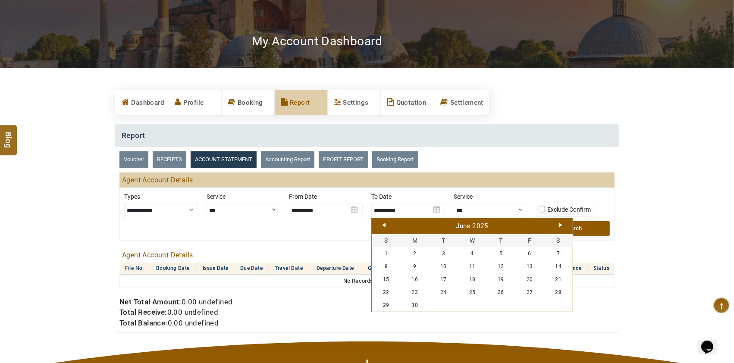
click at [561, 223] on link "Next" at bounding box center [560, 225] width 3 height 4
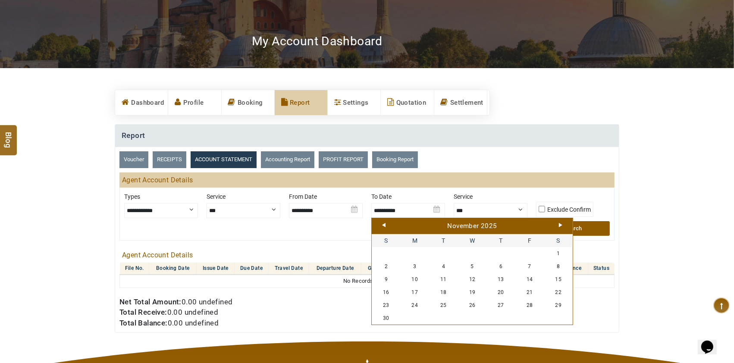
click at [561, 223] on link "Next" at bounding box center [560, 225] width 3 height 4
click at [384, 225] on link "Prev" at bounding box center [383, 225] width 3 height 4
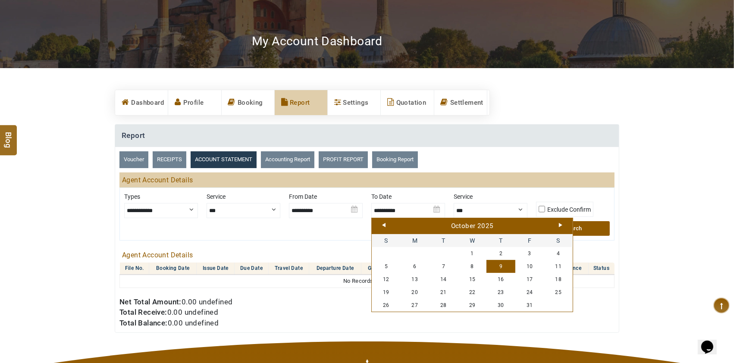
click at [505, 264] on link "9" at bounding box center [501, 266] width 29 height 13
type input "**********"
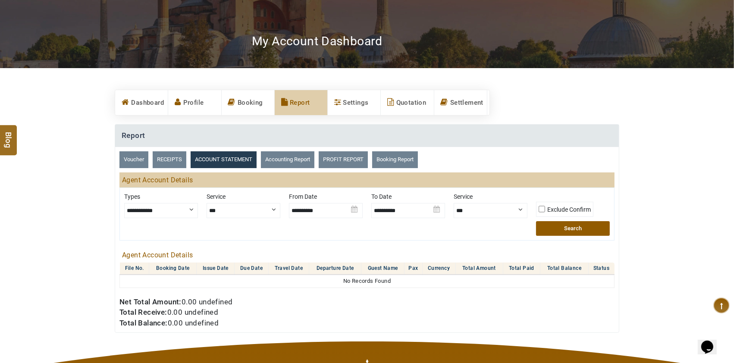
click at [577, 224] on button "Search" at bounding box center [573, 228] width 74 height 15
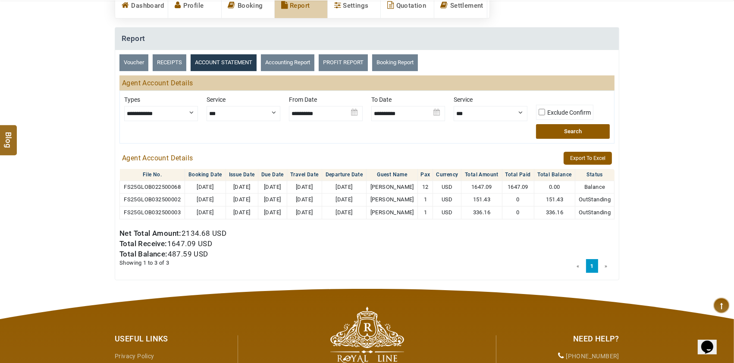
scroll to position [207, 0]
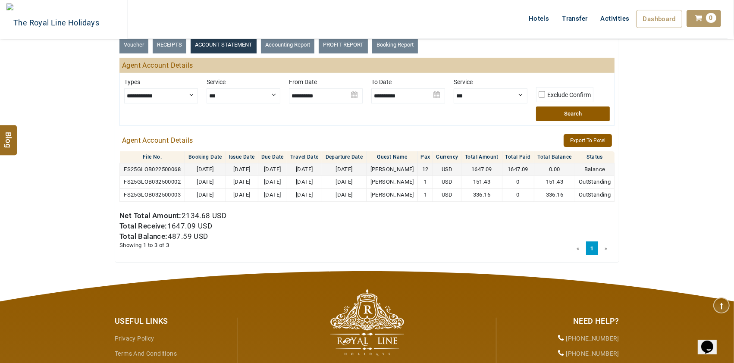
click at [175, 176] on td "FS25GLOB022500068" at bounding box center [152, 169] width 65 height 13
click at [148, 202] on td "FS25GLOB032500003" at bounding box center [152, 195] width 65 height 13
click at [167, 176] on td "FS25GLOB022500068" at bounding box center [152, 169] width 65 height 13
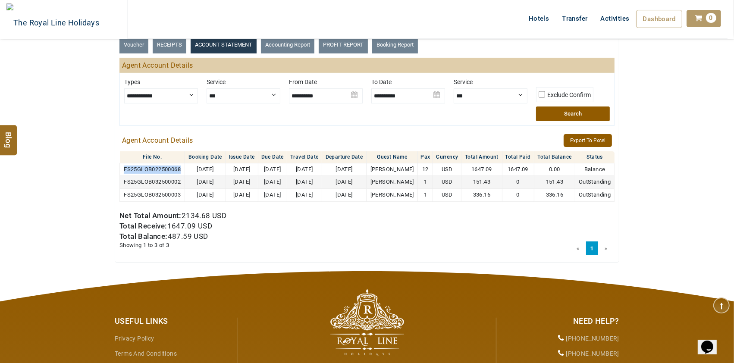
copy span "FS25GLOB022500068"
click at [159, 185] on span "FS25GLOB032500002" at bounding box center [152, 182] width 57 height 6
copy span "FS25GLOB032500002"
click at [491, 185] on span "151.43" at bounding box center [481, 182] width 17 height 6
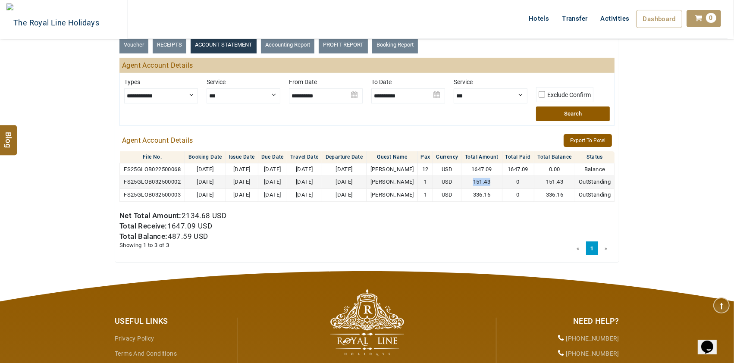
click at [491, 185] on span "151.43" at bounding box center [481, 182] width 17 height 6
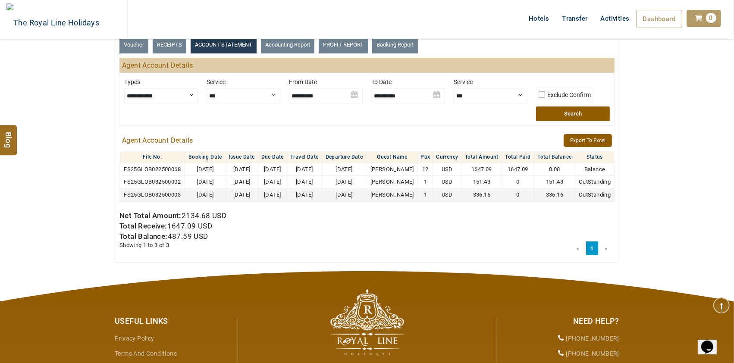
click at [491, 198] on span "336.16" at bounding box center [481, 195] width 17 height 6
click at [171, 198] on span "FS25GLOB032500003" at bounding box center [152, 195] width 57 height 6
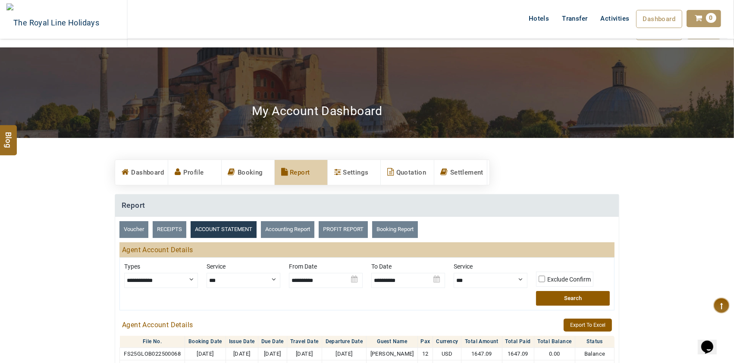
scroll to position [0, 0]
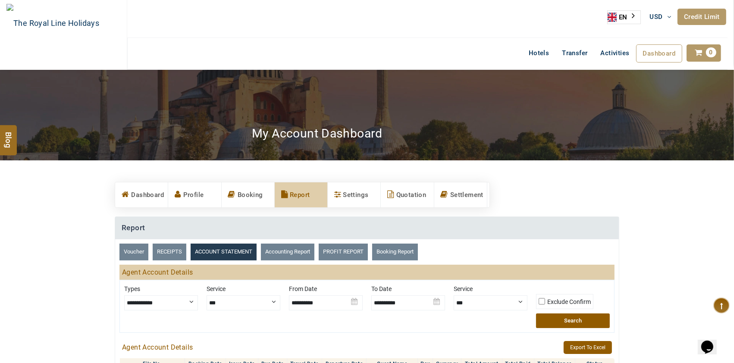
click at [697, 16] on link "Credit Limit" at bounding box center [702, 17] width 49 height 16
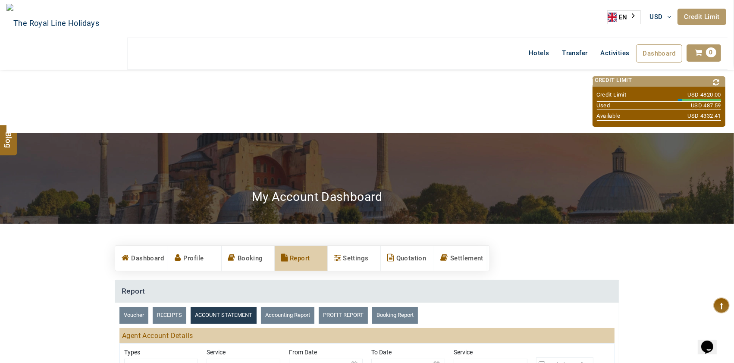
click at [697, 16] on link "Credit Limit" at bounding box center [702, 17] width 49 height 16
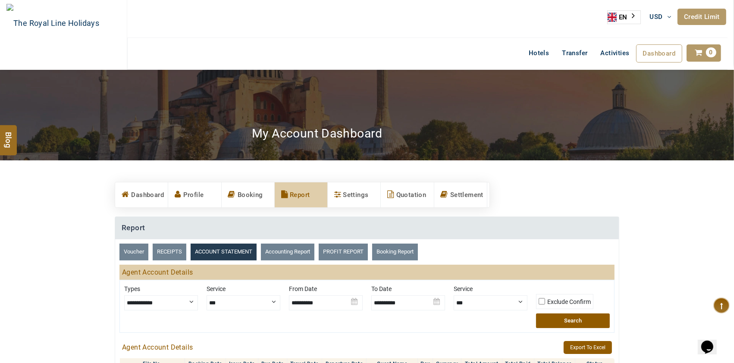
click at [175, 252] on link "RECEIPTS" at bounding box center [170, 252] width 34 height 17
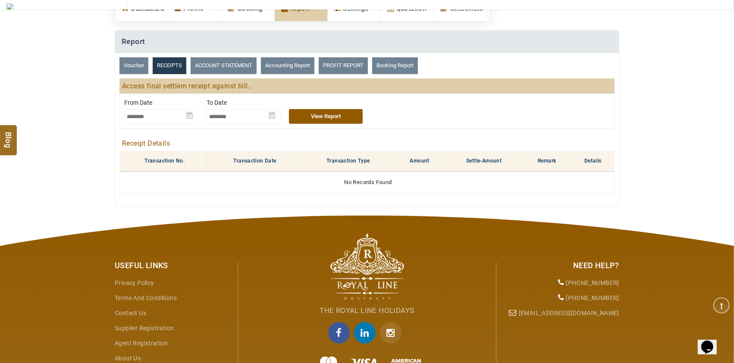
scroll to position [230, 0]
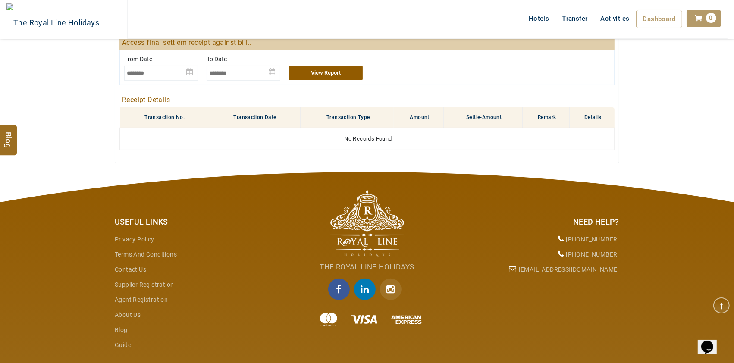
click at [192, 73] on img at bounding box center [161, 70] width 74 height 30
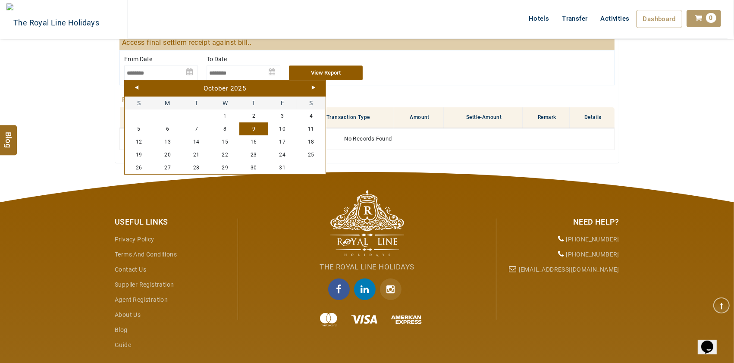
click at [135, 86] on link "Prev" at bounding box center [136, 87] width 3 height 4
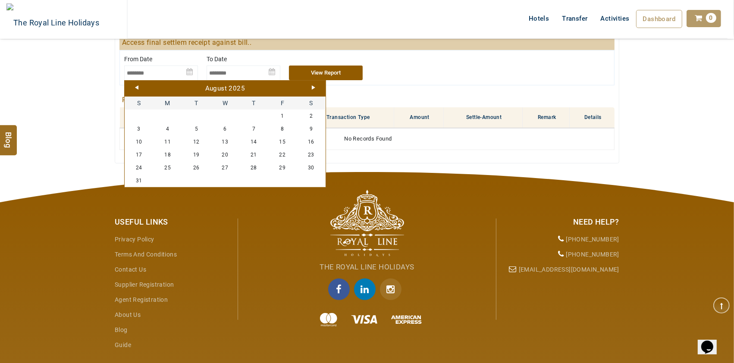
click at [135, 86] on link "Prev" at bounding box center [136, 87] width 3 height 4
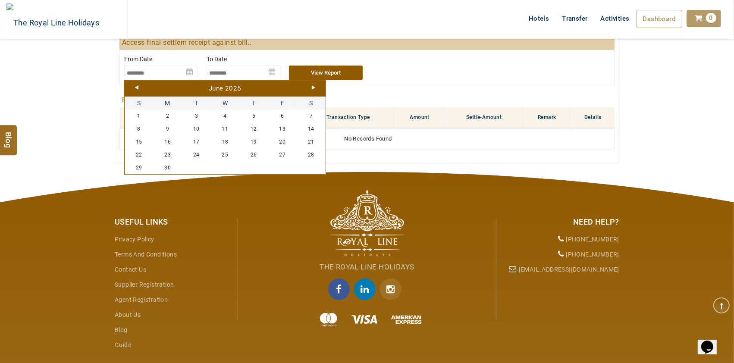
click at [135, 86] on link "Prev" at bounding box center [136, 87] width 3 height 4
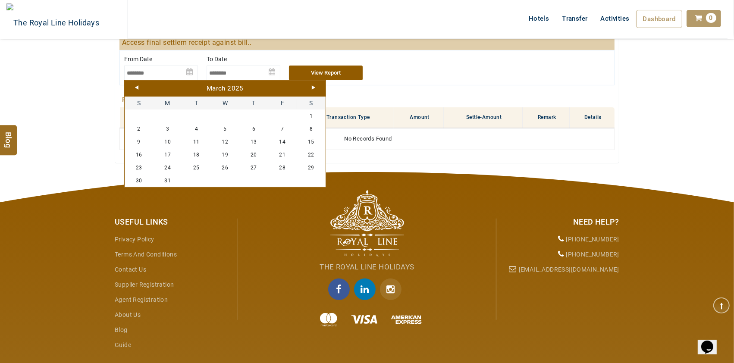
click at [135, 86] on link "Prev" at bounding box center [136, 87] width 3 height 4
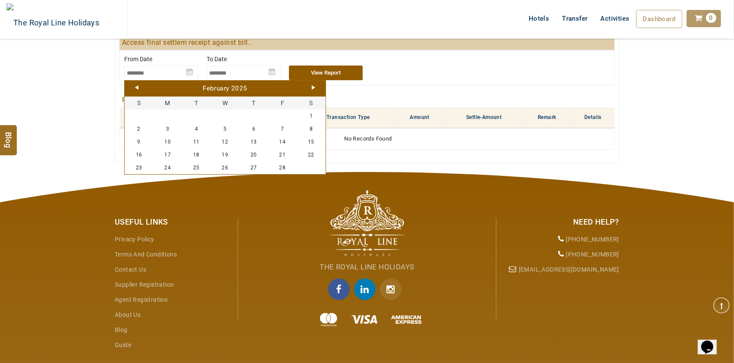
click at [135, 86] on link "Prev" at bounding box center [136, 87] width 3 height 4
click at [224, 118] on link "1" at bounding box center [225, 116] width 29 height 13
type input "**********"
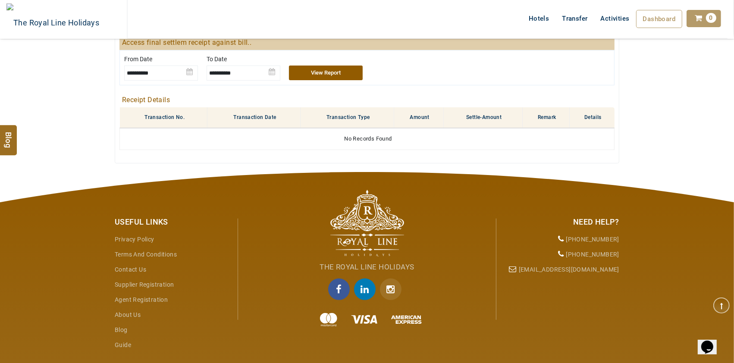
click at [273, 75] on img at bounding box center [244, 70] width 74 height 30
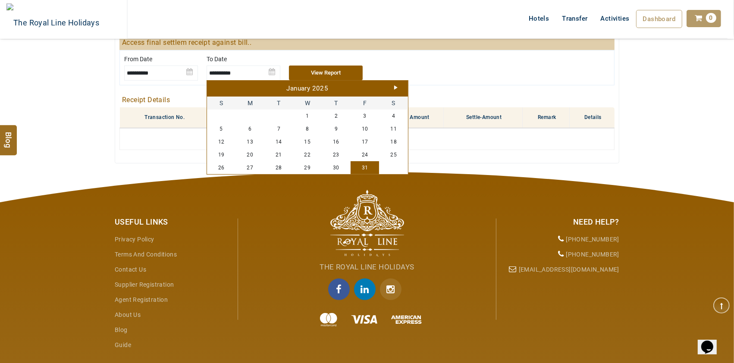
click at [393, 88] on div "January 2025" at bounding box center [307, 88] width 197 height 9
click at [394, 88] on link "Next" at bounding box center [395, 87] width 3 height 4
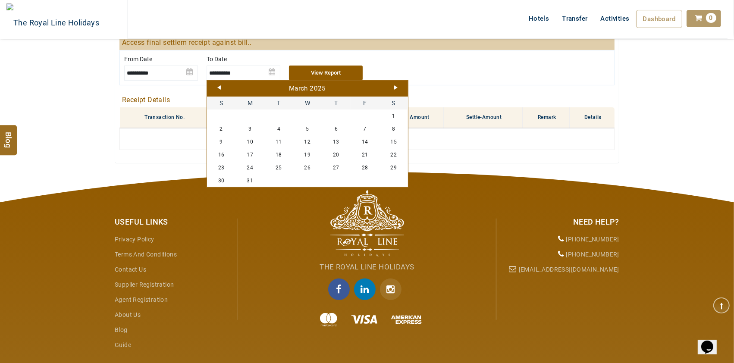
click at [394, 88] on link "Next" at bounding box center [395, 87] width 3 height 4
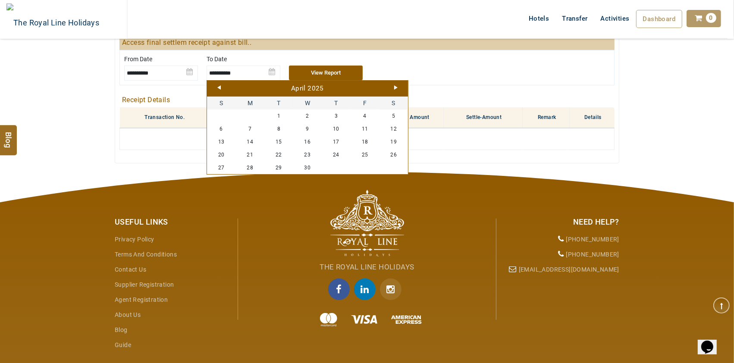
click at [394, 88] on link "Next" at bounding box center [395, 87] width 3 height 4
click at [337, 127] on link "9" at bounding box center [336, 129] width 29 height 13
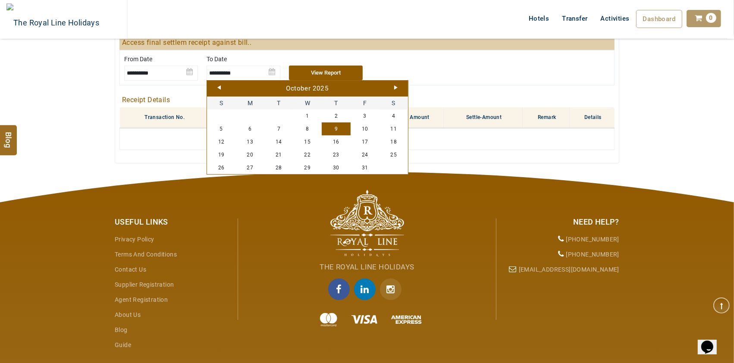
type input "**********"
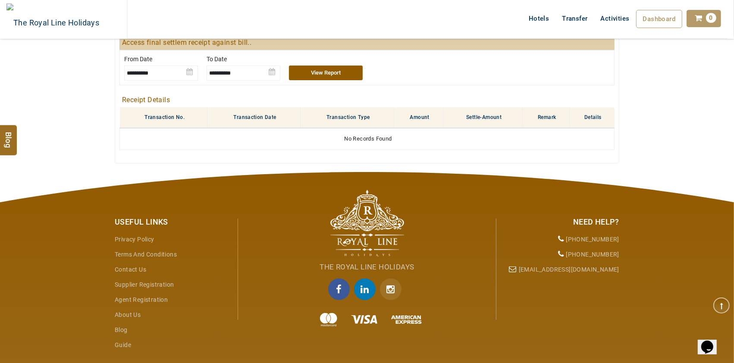
click at [331, 78] on button "View Report" at bounding box center [326, 73] width 74 height 15
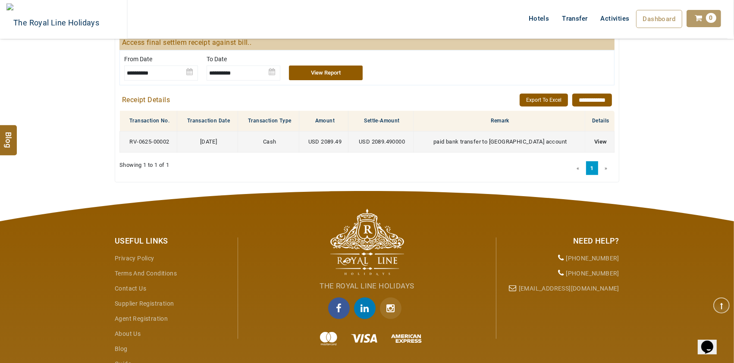
click at [605, 141] on b "View" at bounding box center [601, 142] width 13 height 6
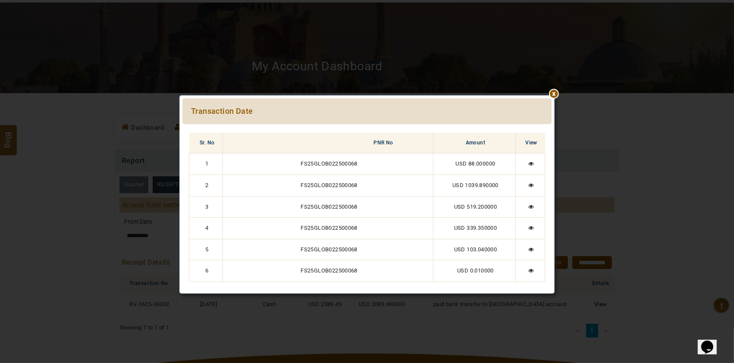
scroll to position [53, 0]
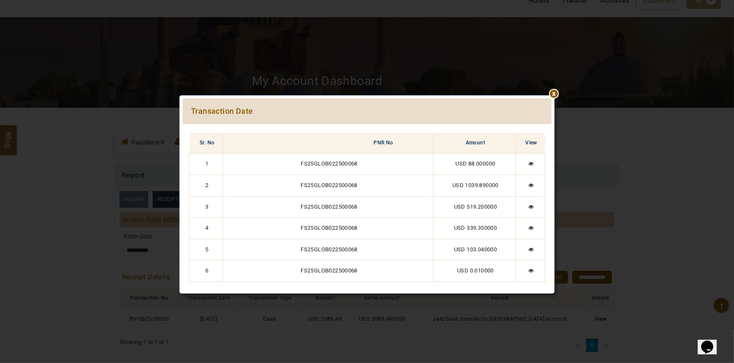
drag, startPoint x: 530, startPoint y: 163, endPoint x: 558, endPoint y: 91, distance: 77.7
click at [530, 163] on icon at bounding box center [532, 164] width 6 height 6
click at [558, 91] on div "****** Transaction Date Sr. No PNR No Amount View 1 FS25GLOB022500068 USD 88.00…" at bounding box center [367, 194] width 505 height 363
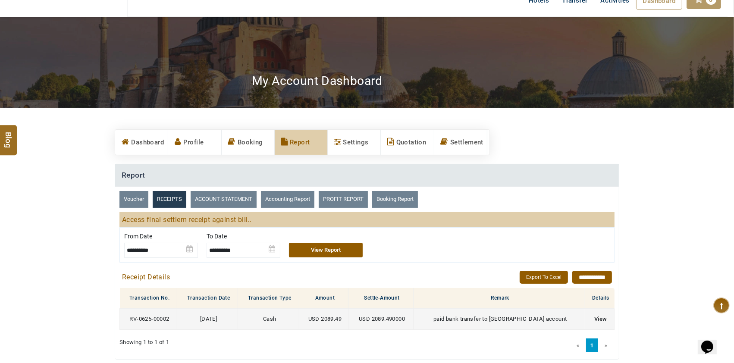
click at [601, 318] on b "View" at bounding box center [601, 319] width 13 height 6
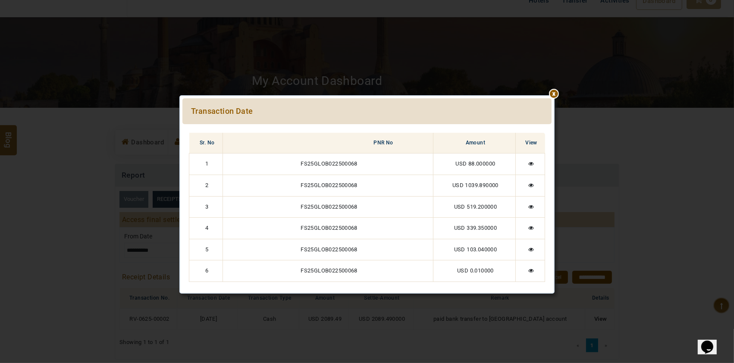
click at [532, 164] on icon at bounding box center [532, 164] width 6 height 6
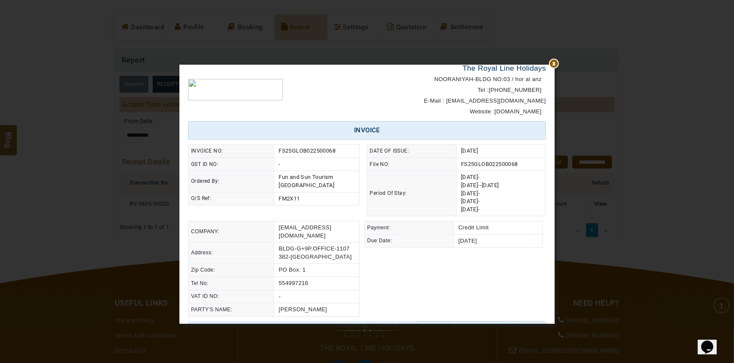
scroll to position [0, 0]
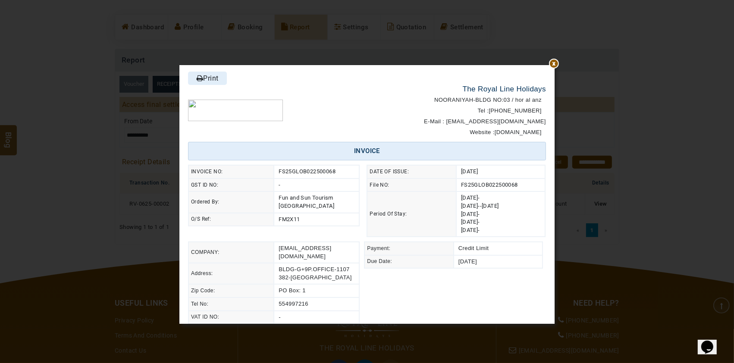
click at [553, 65] on div at bounding box center [367, 65] width 375 height 0
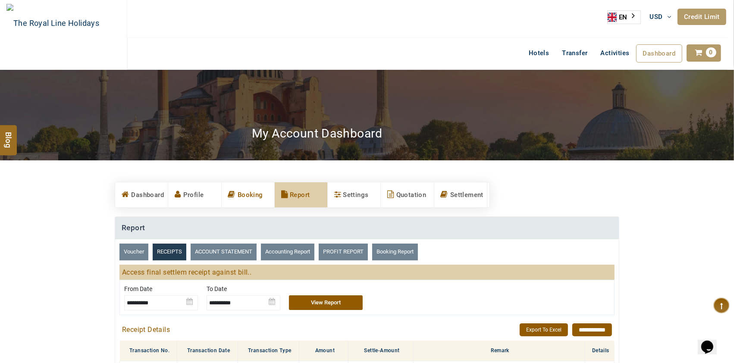
click at [232, 198] on icon at bounding box center [231, 195] width 7 height 16
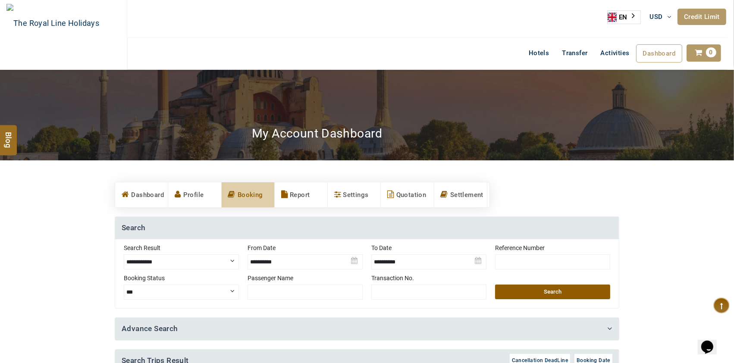
click at [285, 263] on img at bounding box center [305, 259] width 115 height 30
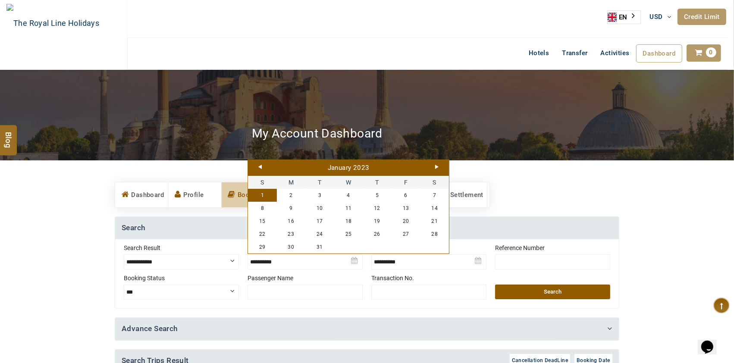
click at [531, 292] on button "Search" at bounding box center [552, 292] width 115 height 15
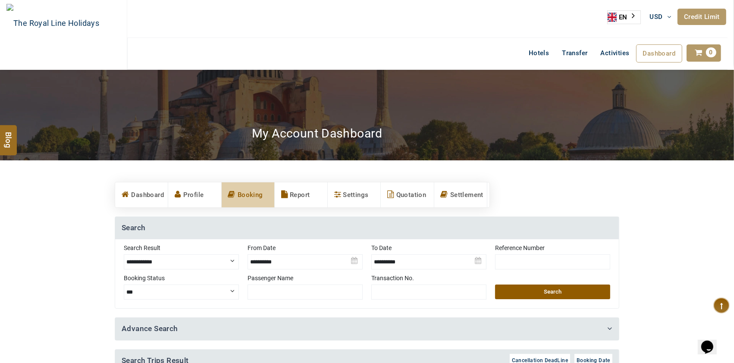
scroll to position [230, 0]
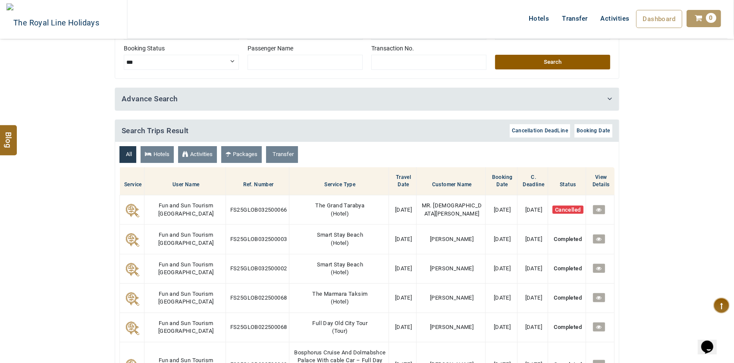
click at [587, 60] on button "Search" at bounding box center [552, 62] width 115 height 15
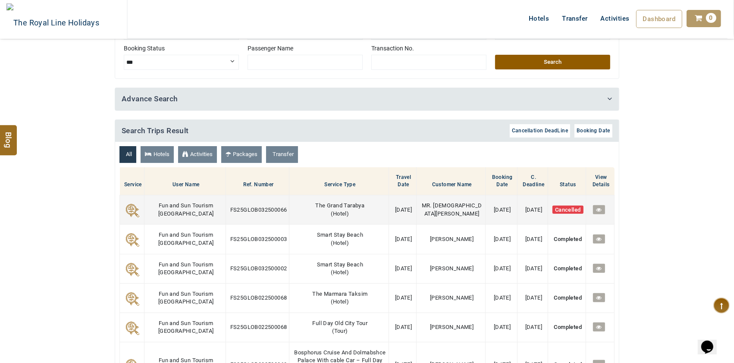
click at [236, 216] on td "FS25GLOB032500066" at bounding box center [258, 209] width 64 height 29
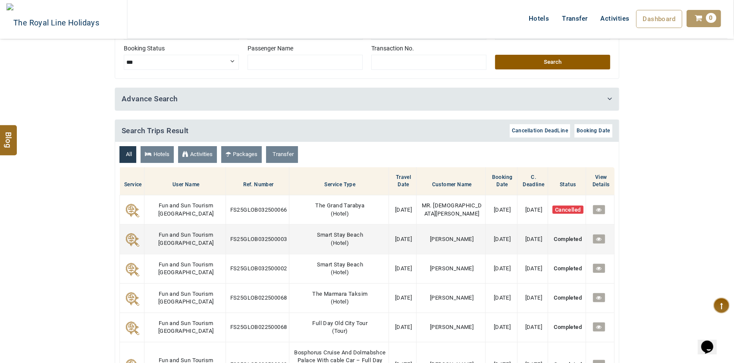
click at [239, 239] on span "FS25GLOB032500003" at bounding box center [258, 239] width 57 height 6
click at [599, 241] on icon at bounding box center [599, 239] width 6 height 6
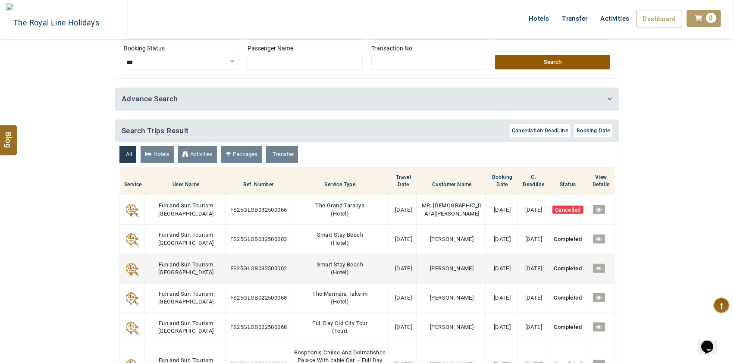
click at [237, 265] on span "FS25GLOB032500002" at bounding box center [258, 268] width 57 height 6
click at [599, 267] on icon at bounding box center [599, 269] width 6 height 6
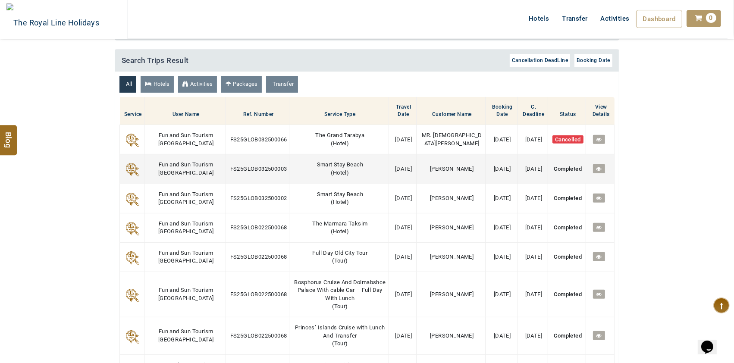
scroll to position [345, 0]
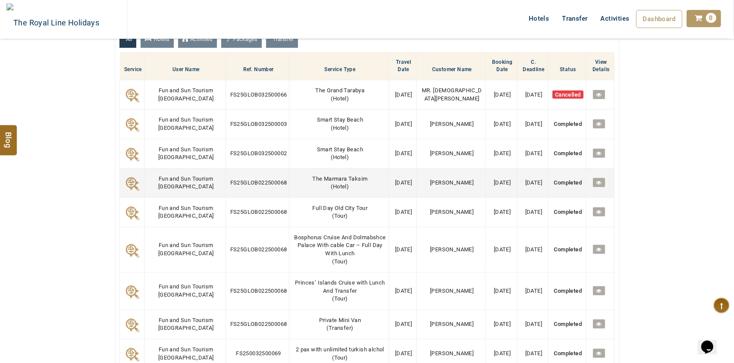
click at [230, 185] on td "FS25GLOB022500068" at bounding box center [258, 182] width 64 height 29
click at [230, 183] on span "FS25GLOB022500068" at bounding box center [258, 183] width 57 height 6
click at [230, 181] on span "FS25GLOB022500068" at bounding box center [258, 183] width 57 height 6
click at [230, 180] on span "FS25GLOB022500068" at bounding box center [258, 183] width 57 height 6
click at [601, 184] on icon at bounding box center [599, 183] width 6 height 6
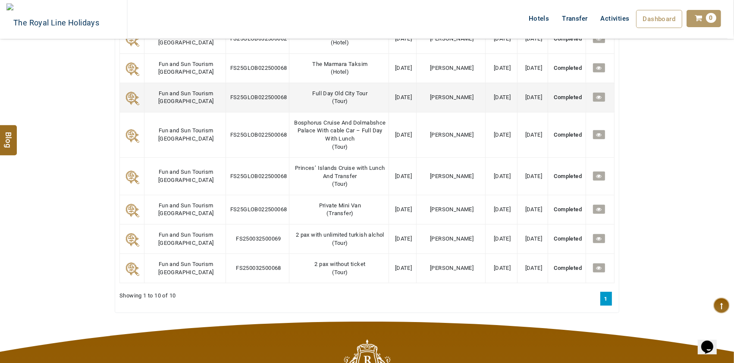
scroll to position [575, 0]
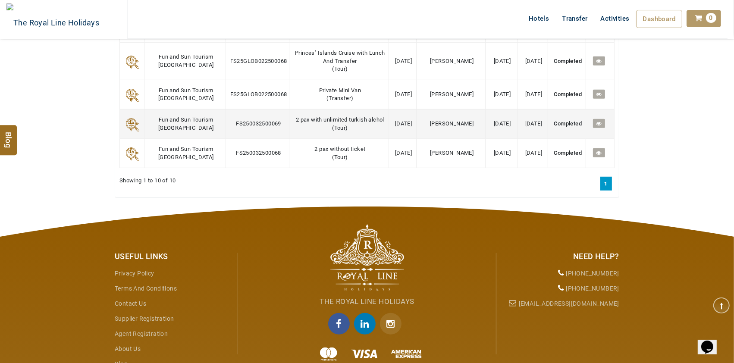
click at [233, 129] on td "FS250032500069" at bounding box center [258, 123] width 64 height 29
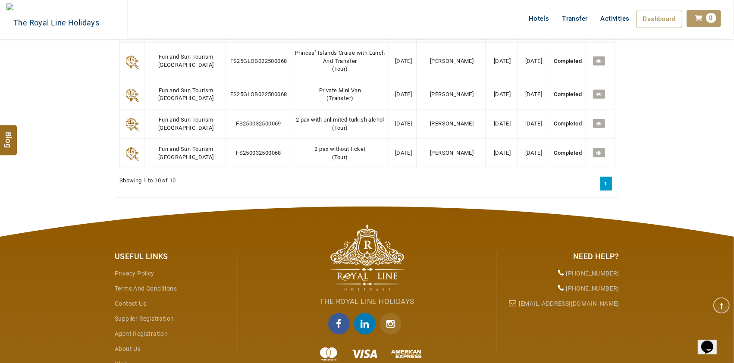
click at [528, 188] on div "« 1 » Showing 1 to 10 of 10" at bounding box center [367, 185] width 495 height 16
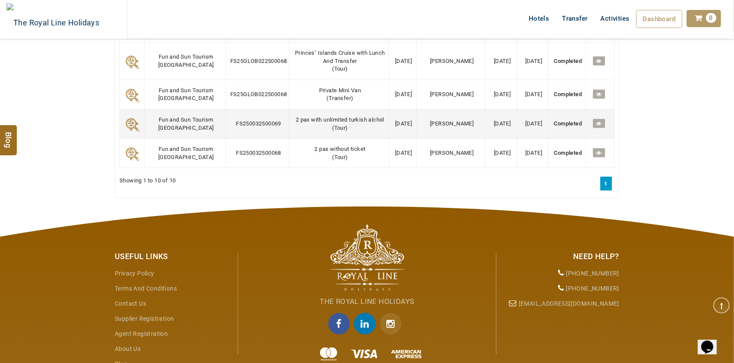
click at [598, 125] on icon at bounding box center [599, 124] width 6 height 6
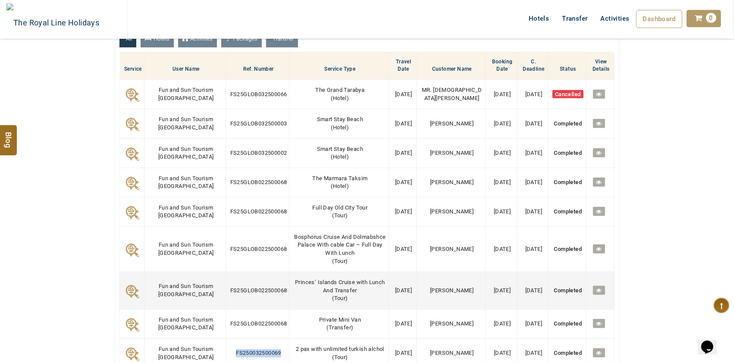
scroll to position [518, 0]
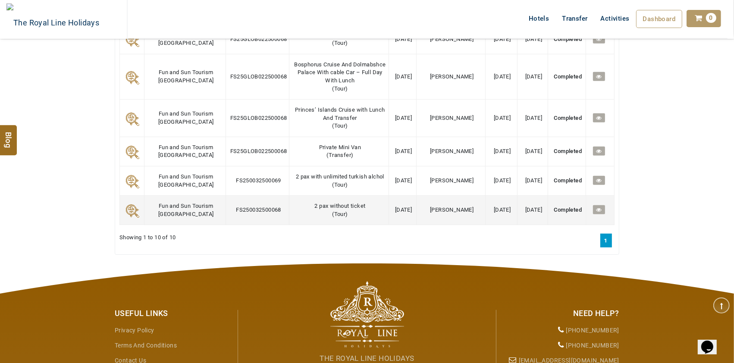
click at [242, 220] on td "FS250032500068" at bounding box center [258, 210] width 64 height 29
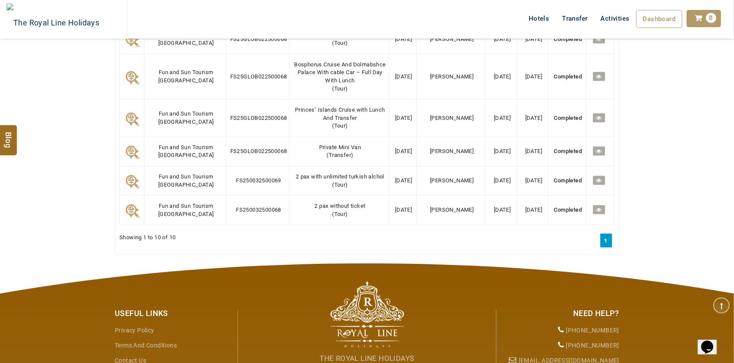
click at [601, 208] on icon at bounding box center [599, 210] width 6 height 6
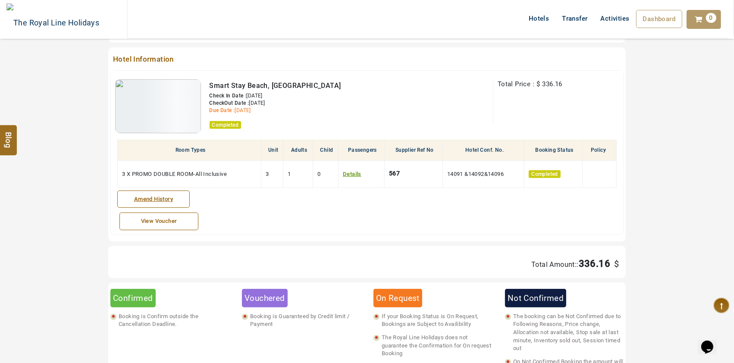
scroll to position [403, 0]
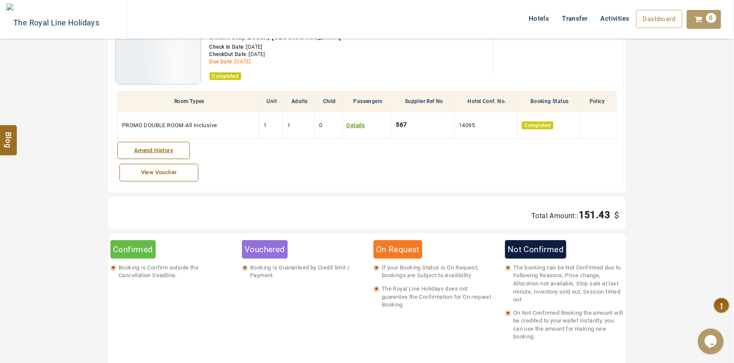
scroll to position [115, 0]
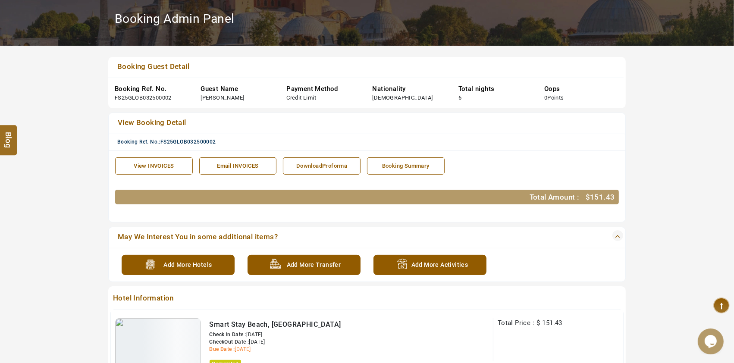
click at [159, 164] on div "View INVOICES" at bounding box center [154, 166] width 68 height 8
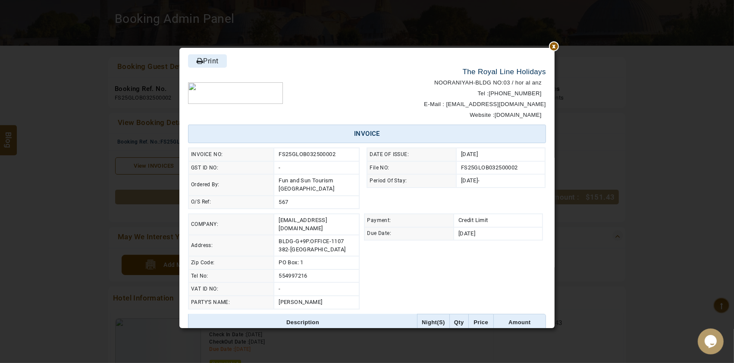
scroll to position [82, 0]
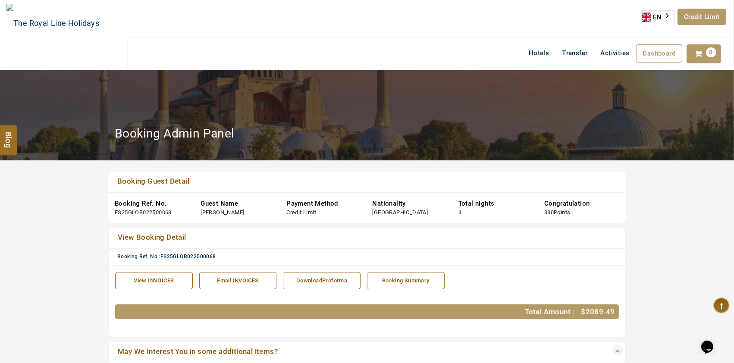
scroll to position [115, 0]
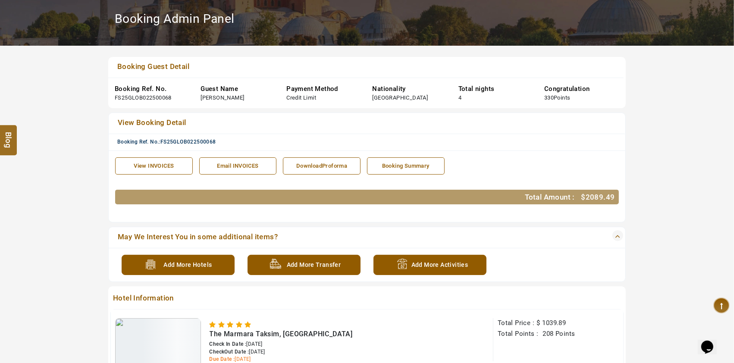
click at [184, 162] on div "View INVOICES" at bounding box center [154, 166] width 68 height 8
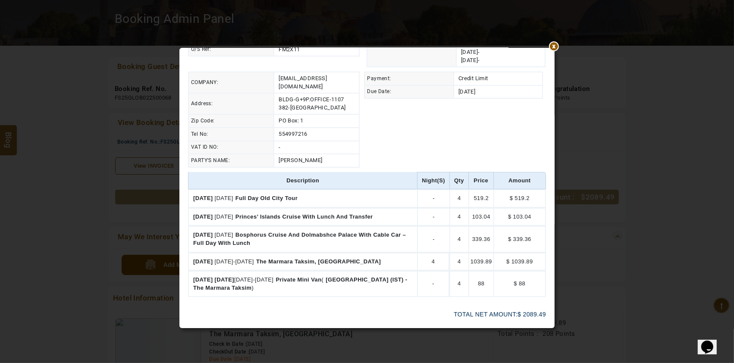
scroll to position [173, 0]
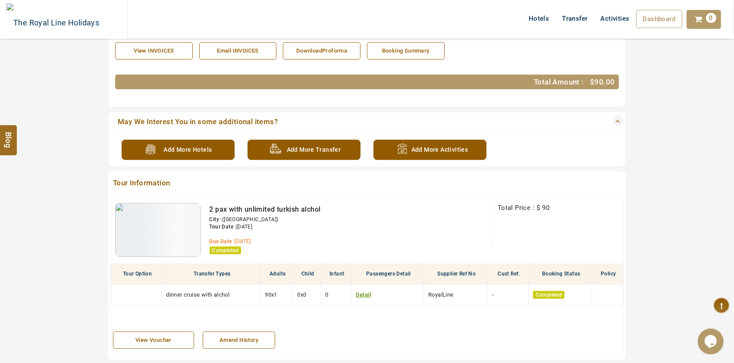
click at [545, 212] on div "Total Price : $ 90" at bounding box center [558, 208] width 121 height 11
copy span "90"
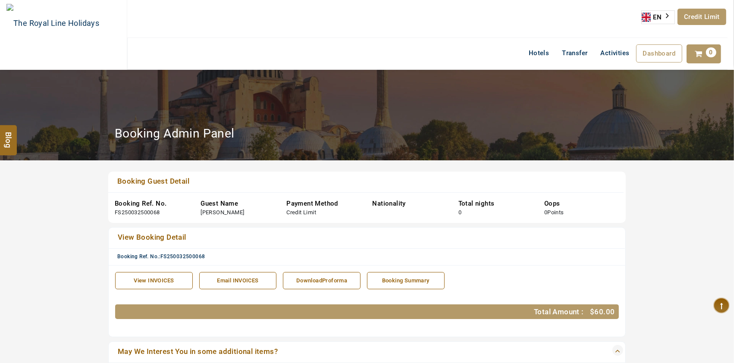
click at [601, 312] on span "60.00" at bounding box center [605, 312] width 20 height 9
copy span "60.0"
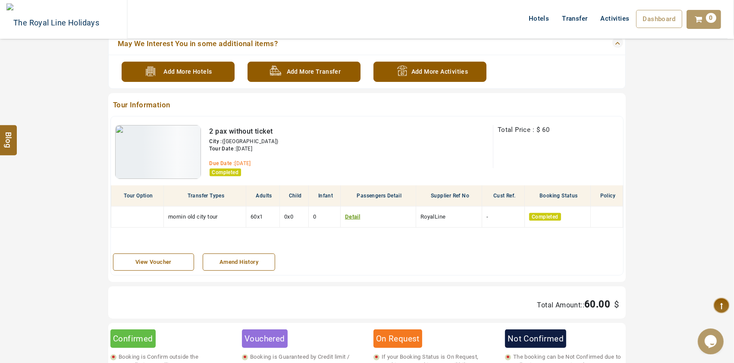
scroll to position [287, 0]
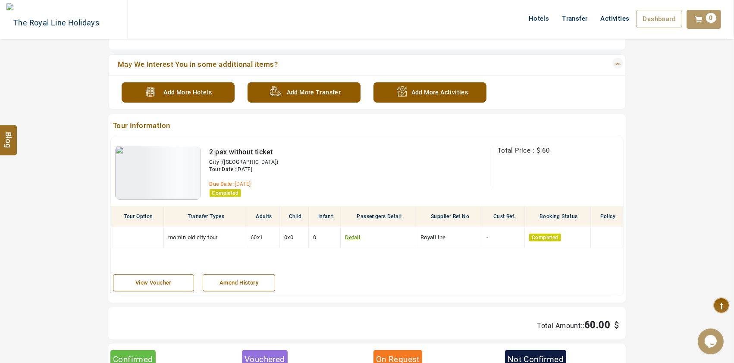
click at [547, 362] on div "Not Confirmed" at bounding box center [535, 359] width 61 height 19
click at [408, 358] on div "On Request" at bounding box center [398, 359] width 49 height 19
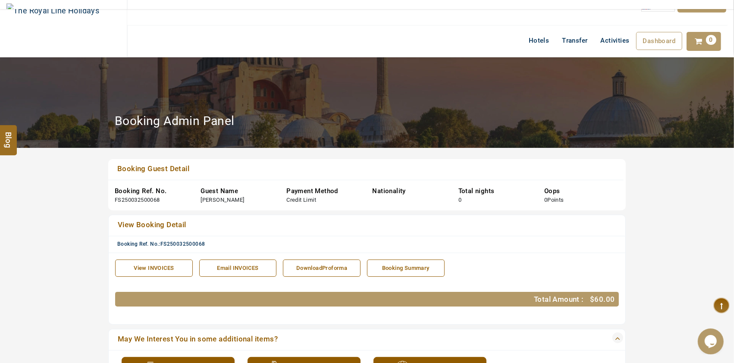
scroll to position [0, 0]
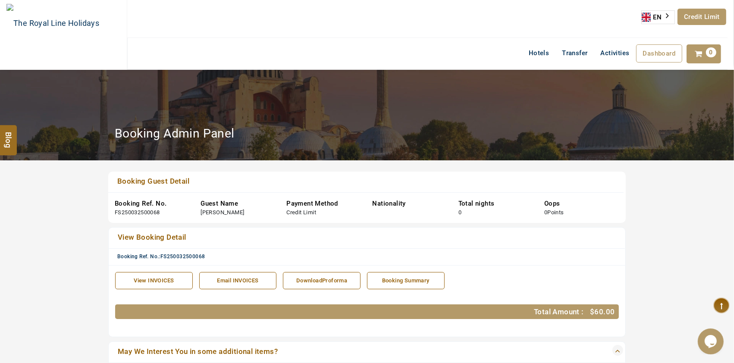
click at [169, 284] on div "View INVOICES" at bounding box center [154, 281] width 68 height 8
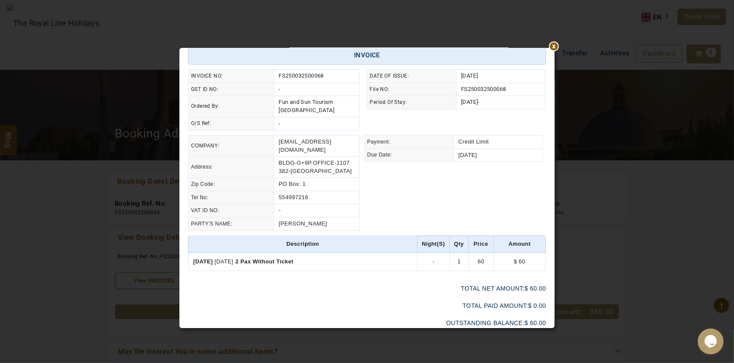
scroll to position [82, 0]
